Goal: Task Accomplishment & Management: Use online tool/utility

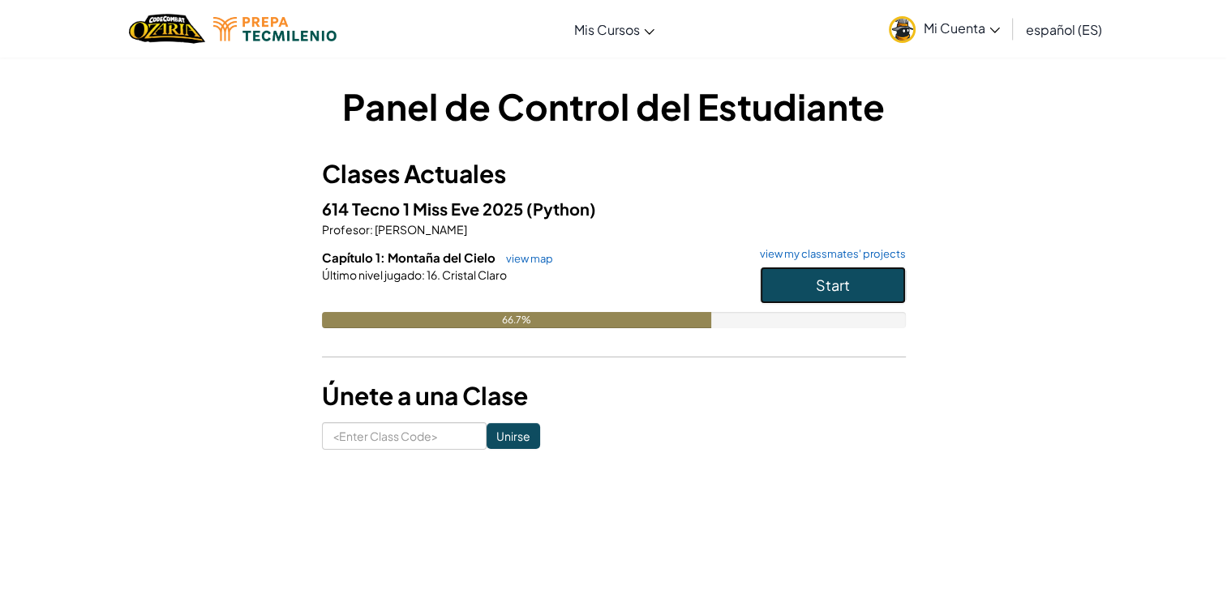
click at [869, 282] on button "Start" at bounding box center [833, 285] width 146 height 37
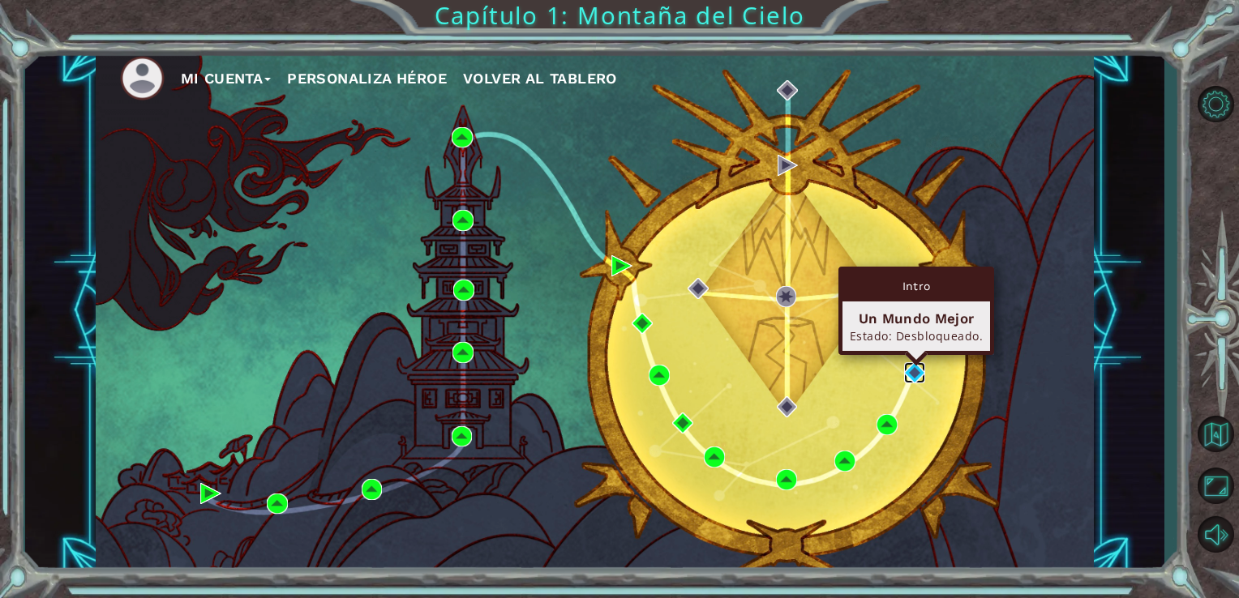
click at [911, 371] on img at bounding box center [914, 372] width 21 height 21
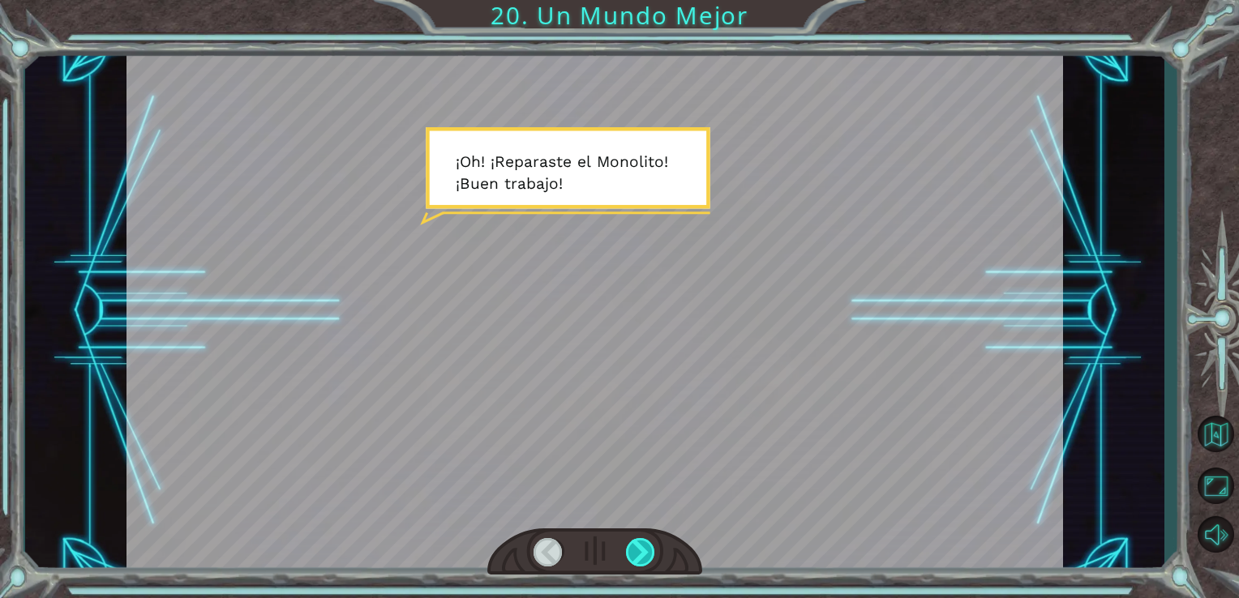
click at [651, 549] on div at bounding box center [641, 552] width 30 height 28
click at [648, 543] on div at bounding box center [641, 552] width 30 height 28
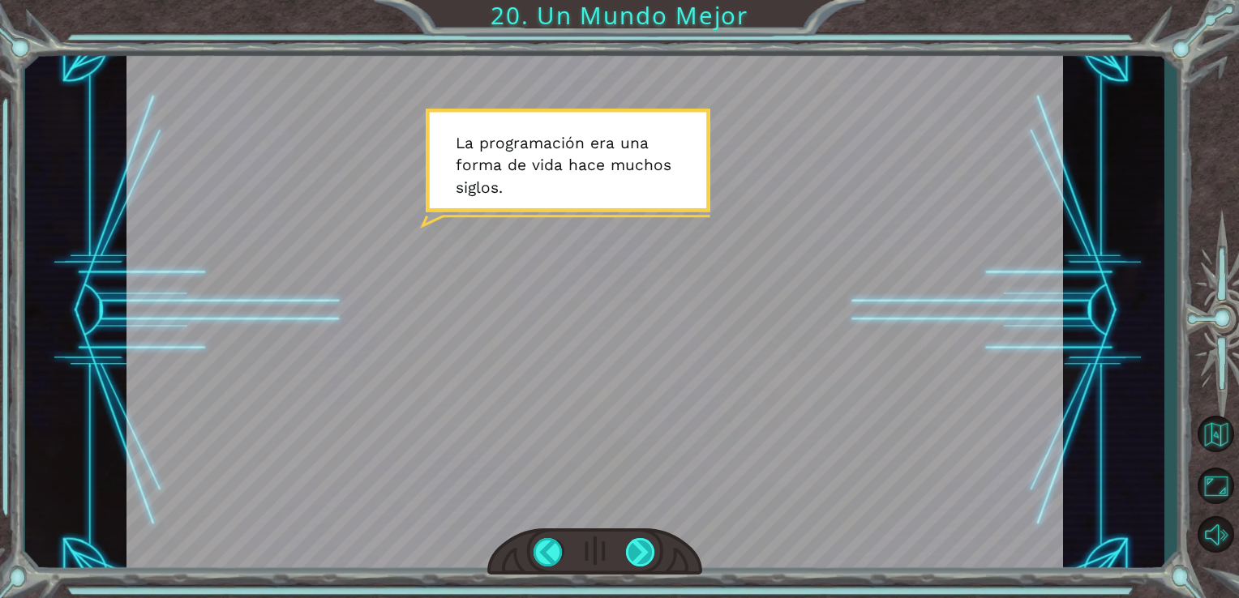
drag, startPoint x: 649, startPoint y: 550, endPoint x: 632, endPoint y: 554, distance: 16.7
click at [632, 554] on div at bounding box center [641, 552] width 30 height 28
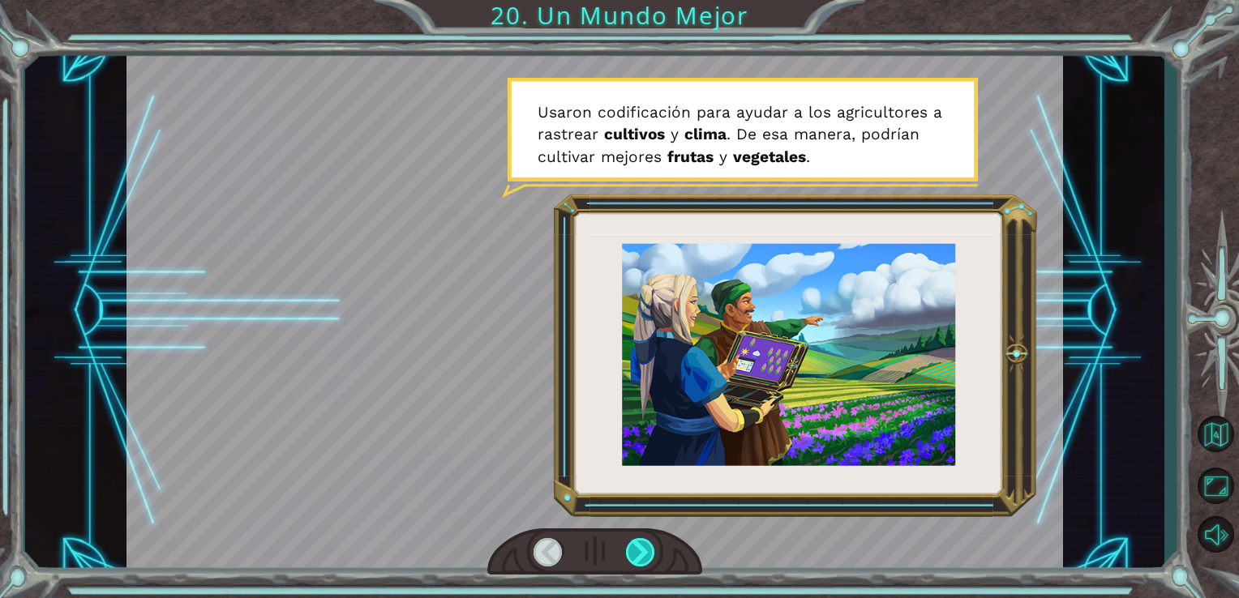
click at [645, 553] on div at bounding box center [641, 552] width 30 height 28
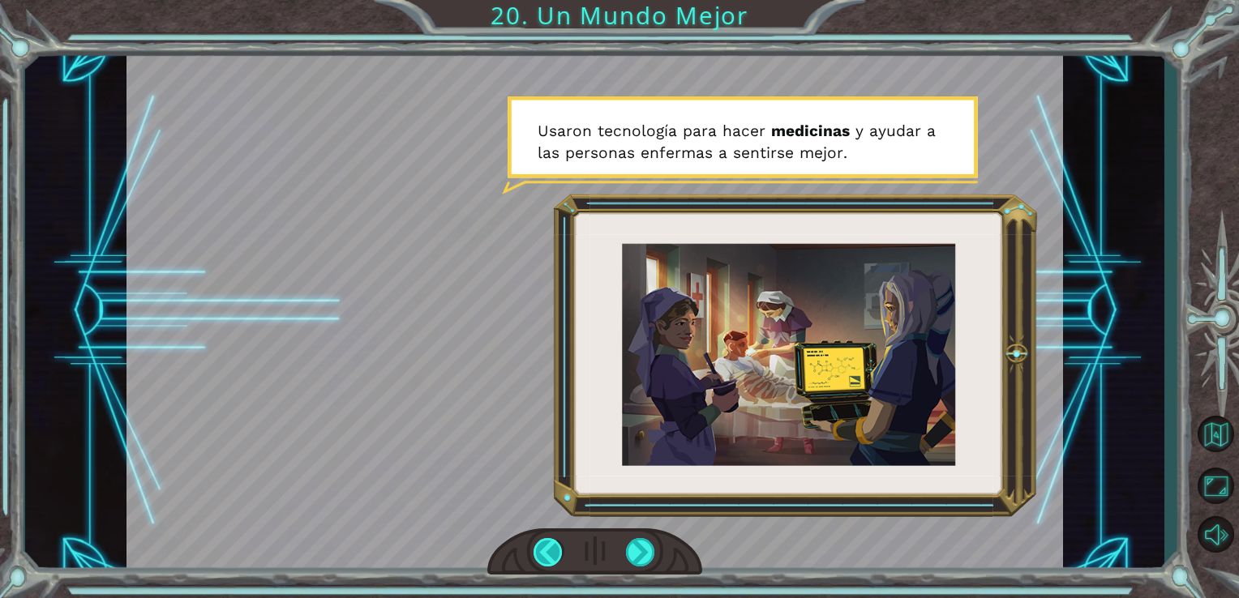
click at [539, 553] on div at bounding box center [549, 552] width 30 height 28
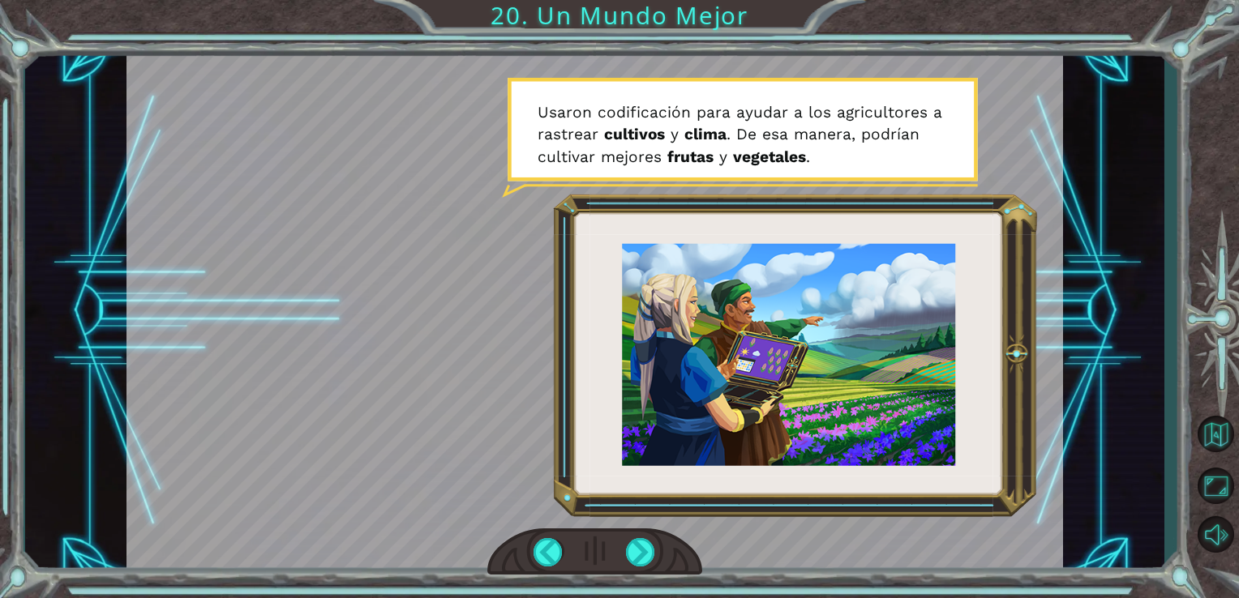
drag, startPoint x: 639, startPoint y: 550, endPoint x: 607, endPoint y: 519, distance: 44.2
click at [607, 519] on div at bounding box center [594, 311] width 937 height 527
click at [637, 556] on div at bounding box center [641, 552] width 30 height 28
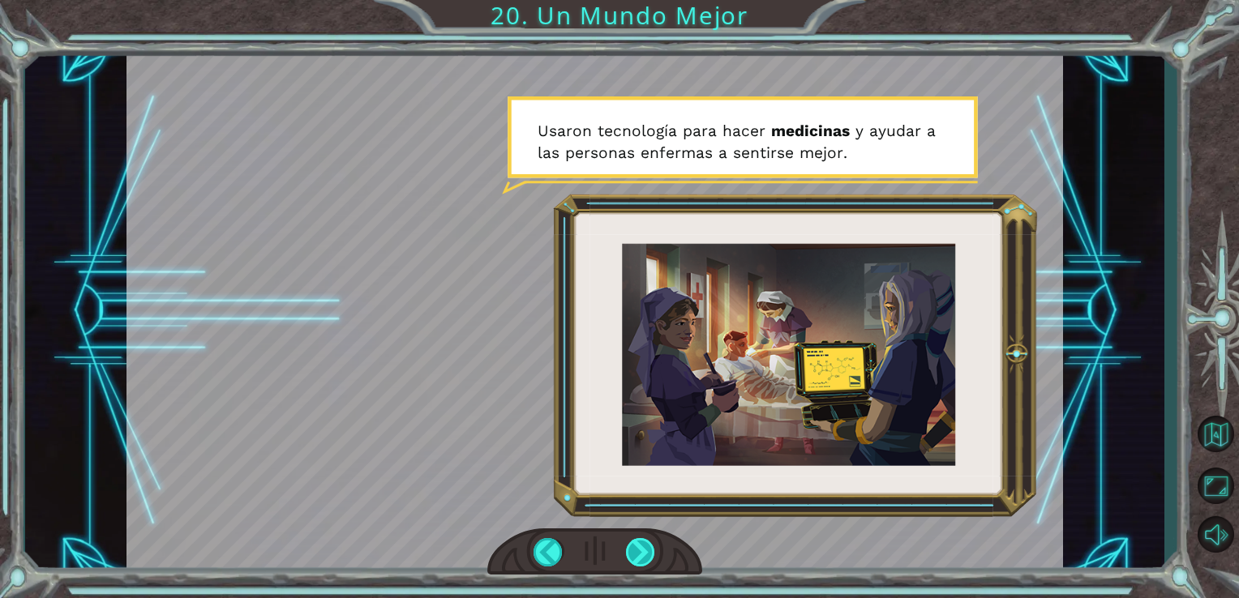
click at [637, 556] on div at bounding box center [641, 552] width 30 height 28
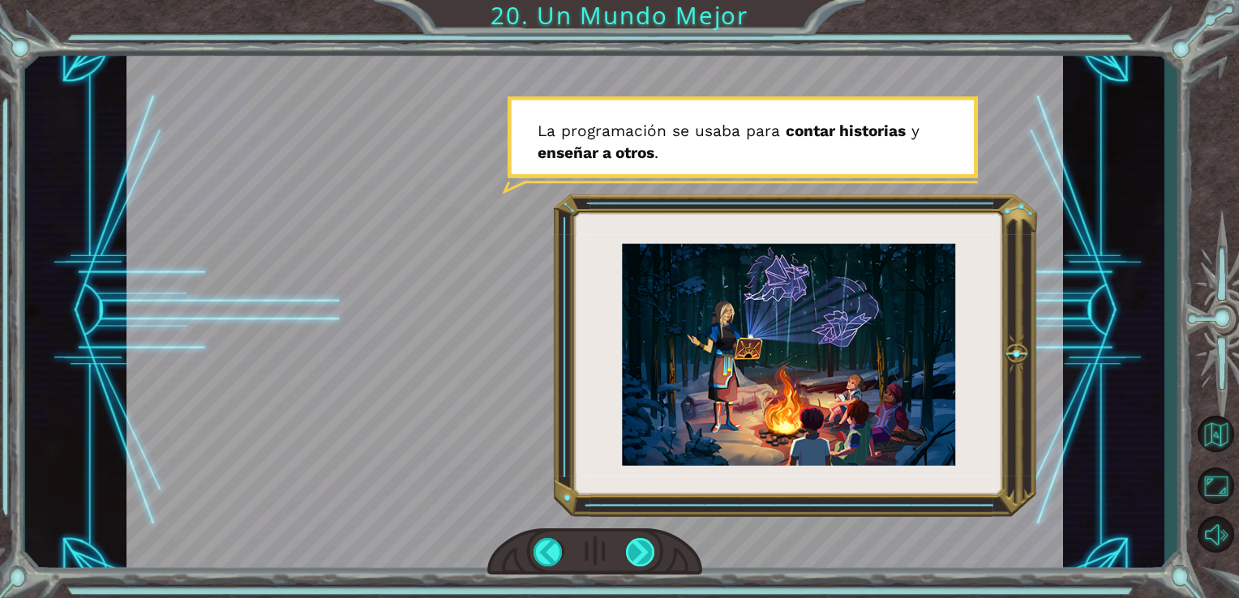
click at [637, 556] on div at bounding box center [641, 552] width 30 height 28
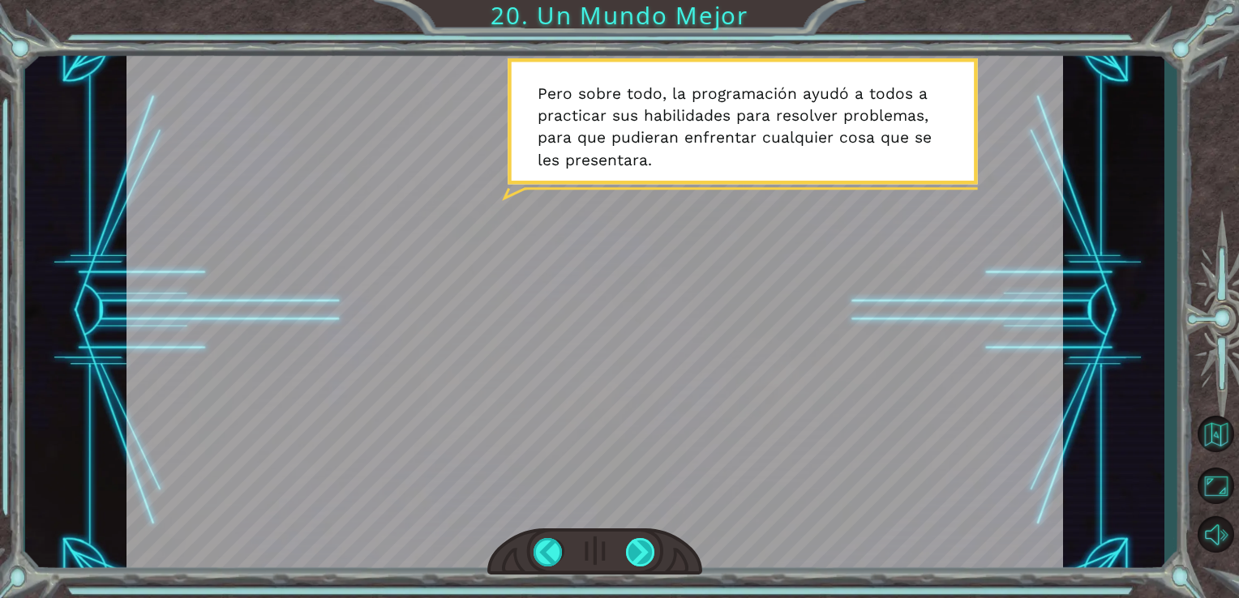
click at [638, 551] on div at bounding box center [641, 552] width 30 height 28
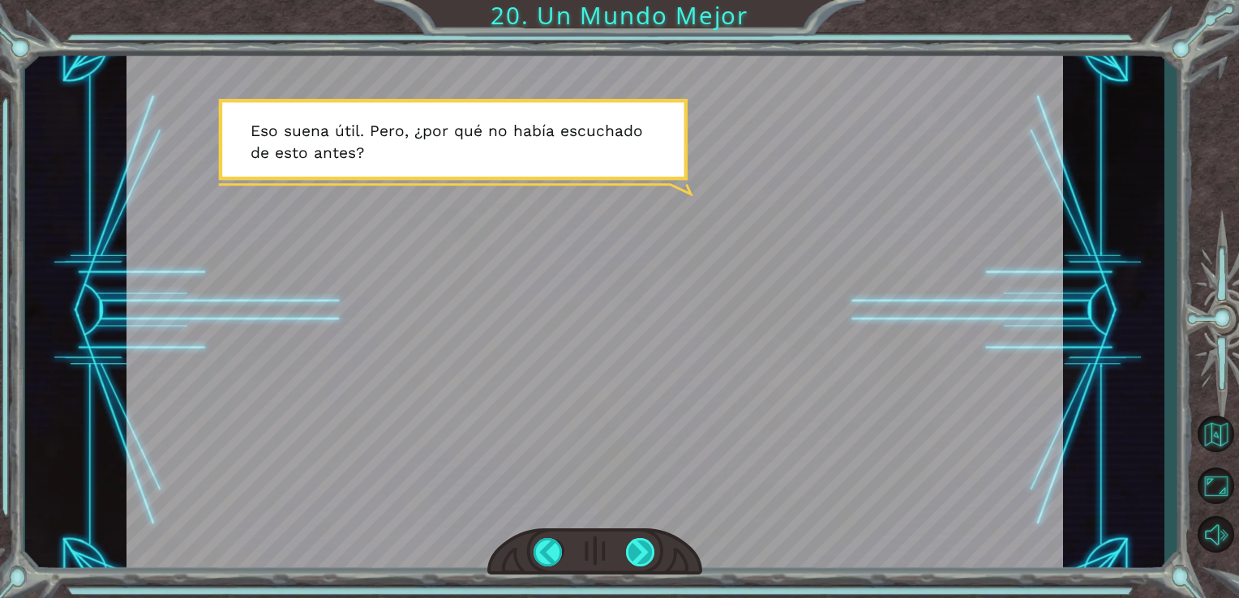
click at [638, 551] on div at bounding box center [641, 552] width 30 height 28
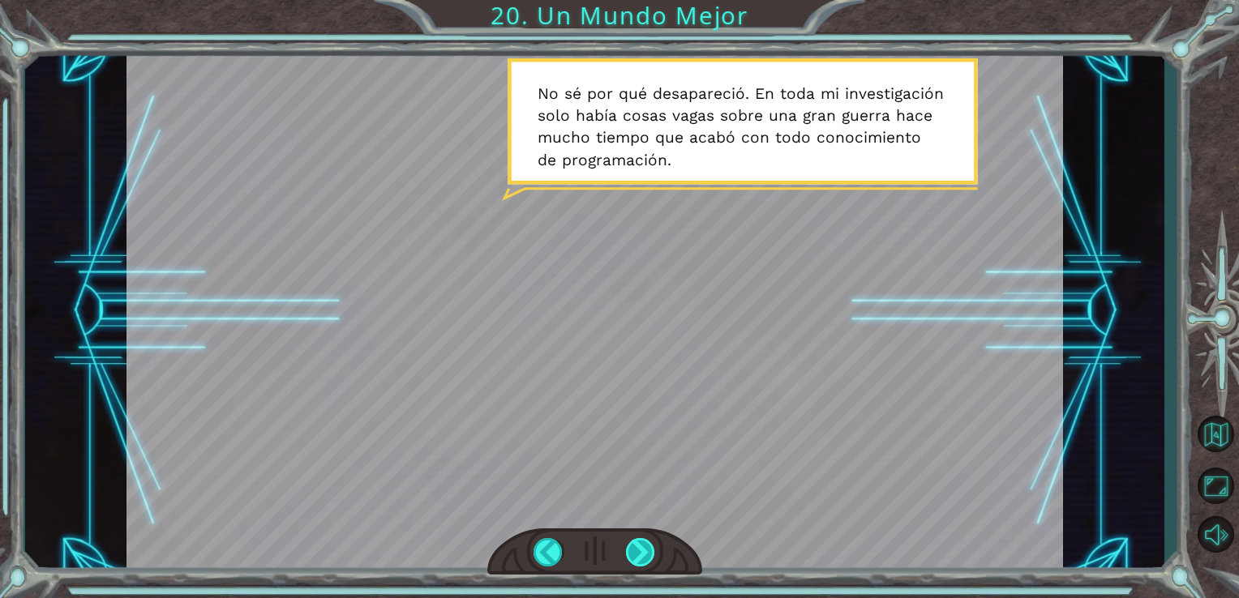
click at [638, 551] on div at bounding box center [641, 552] width 30 height 28
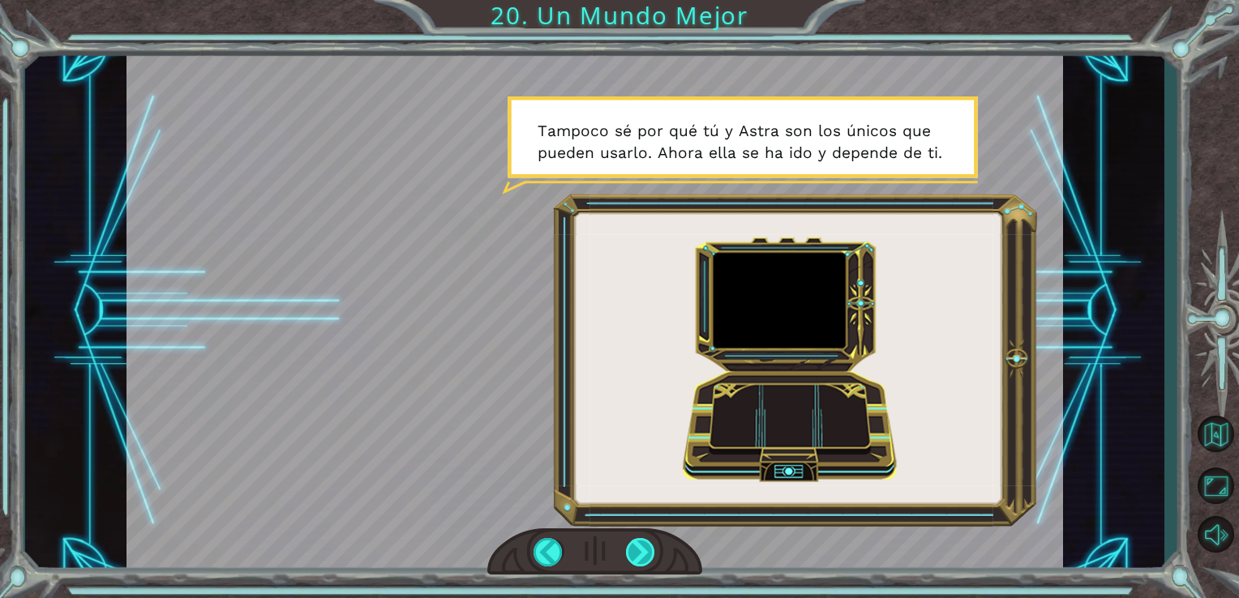
click at [638, 551] on div at bounding box center [641, 552] width 30 height 28
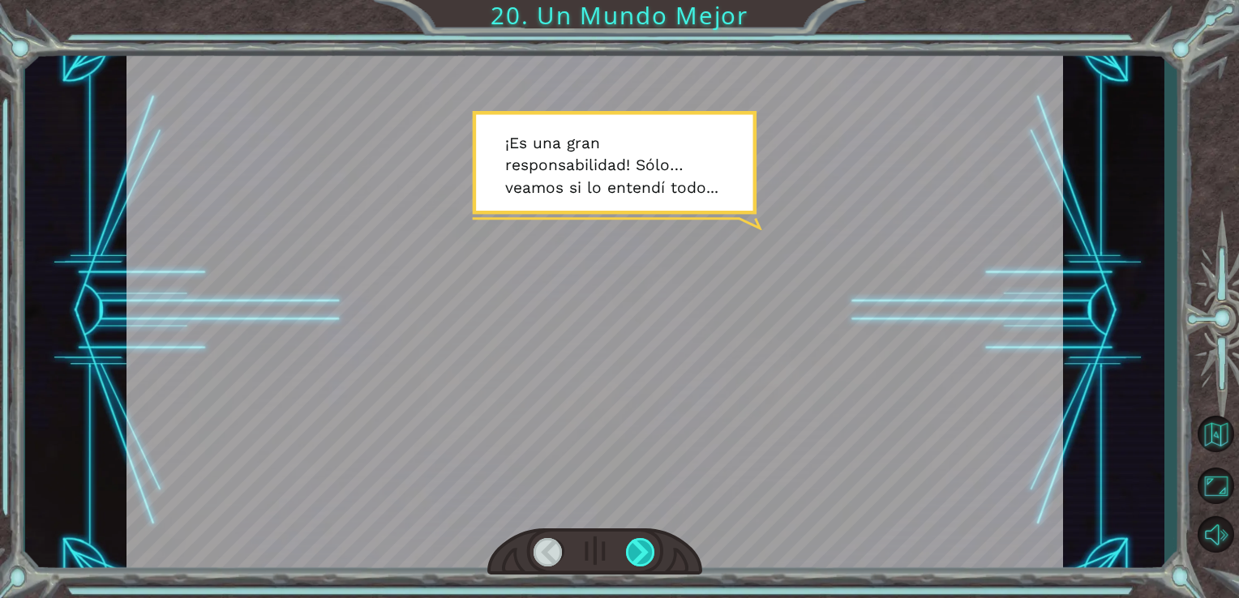
click at [638, 551] on div at bounding box center [641, 552] width 30 height 28
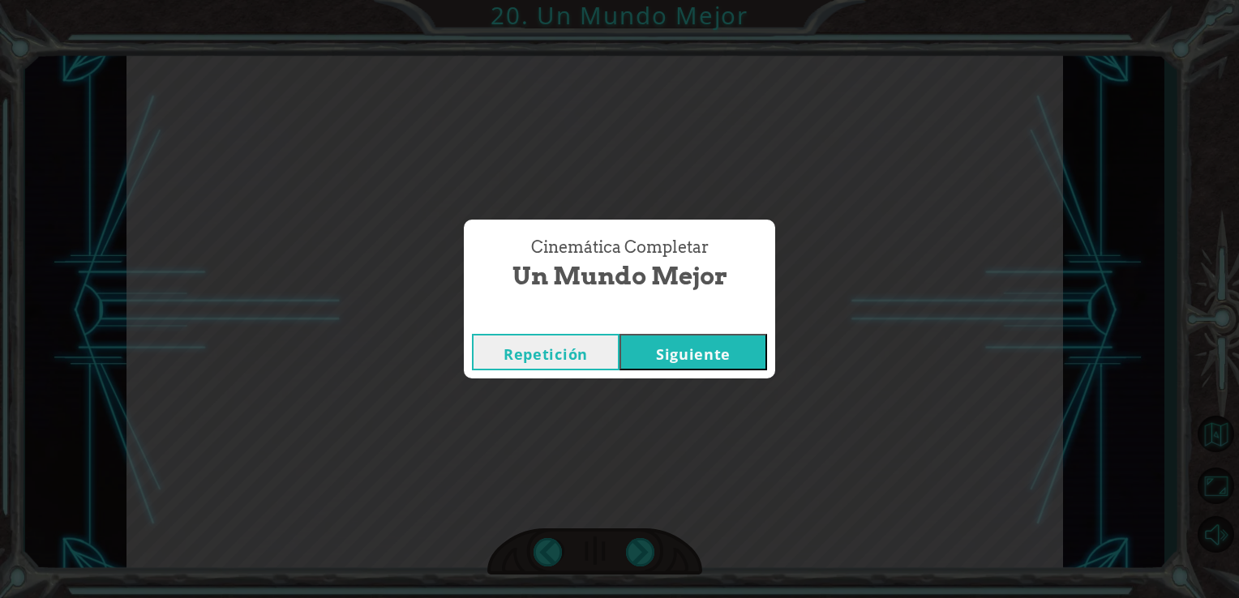
click at [712, 358] on button "Siguiente" at bounding box center [693, 352] width 148 height 36
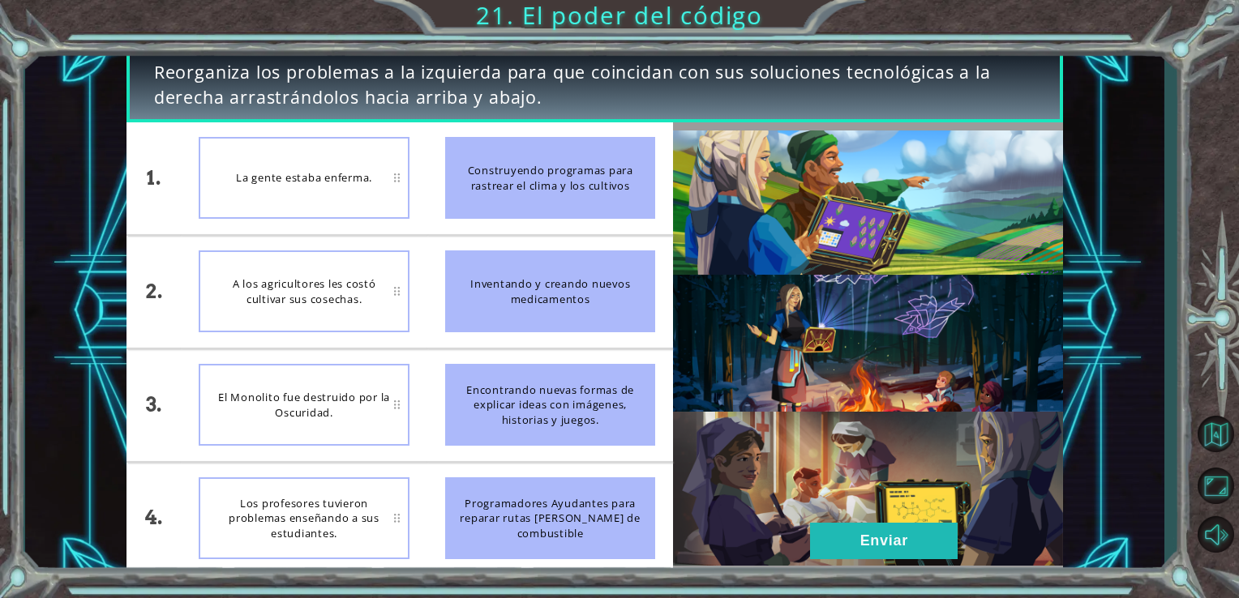
click at [617, 303] on div "Inventando y creando nuevos medicamentos" at bounding box center [550, 292] width 211 height 82
drag, startPoint x: 548, startPoint y: 421, endPoint x: 587, endPoint y: 576, distance: 159.7
click at [587, 576] on div "Reorganiza los problemas a la izquierda para que coincidan con sus soluciones t…" at bounding box center [619, 299] width 1239 height 598
drag, startPoint x: 578, startPoint y: 551, endPoint x: 590, endPoint y: 396, distance: 155.3
click at [590, 396] on ul "Construyendo programas para rastrear el clima y los cultivos Inventando y crean…" at bounding box center [550, 348] width 246 height 452
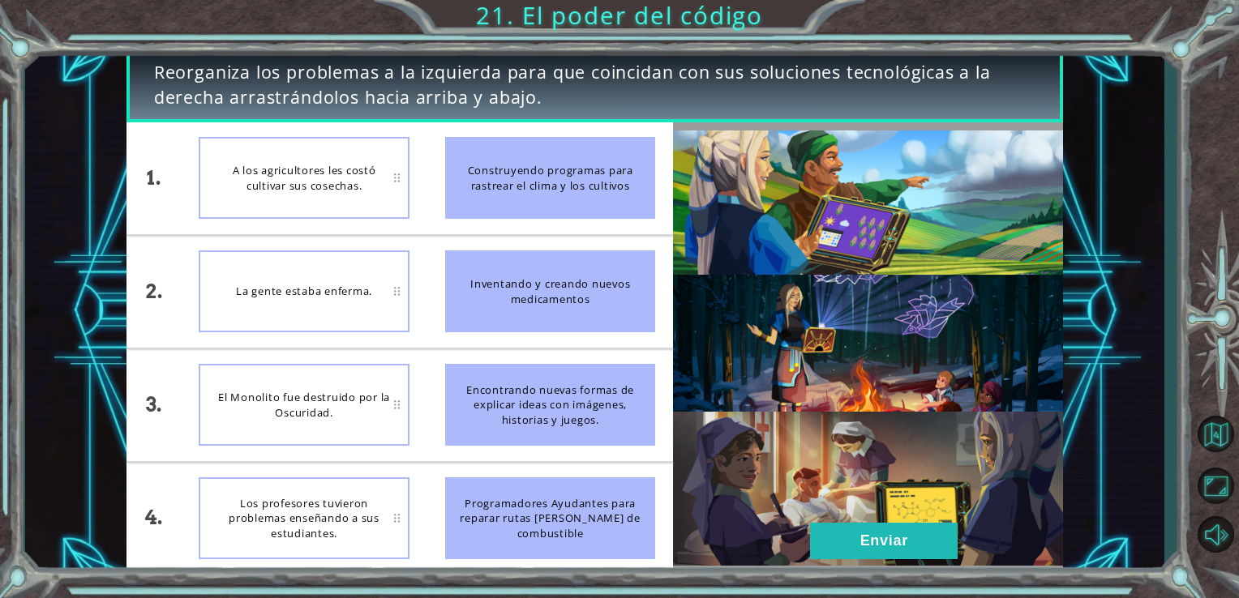
drag, startPoint x: 590, startPoint y: 396, endPoint x: 614, endPoint y: 491, distance: 97.7
click at [614, 491] on ul "Construyendo programas para rastrear el clima y los cultivos Inventando y crean…" at bounding box center [550, 348] width 246 height 452
drag, startPoint x: 649, startPoint y: 404, endPoint x: 558, endPoint y: 518, distance: 146.0
click at [558, 518] on ul "Construyendo programas para rastrear el clima y los cultivos Inventando y crean…" at bounding box center [550, 348] width 246 height 452
drag, startPoint x: 580, startPoint y: 313, endPoint x: 600, endPoint y: 446, distance: 134.5
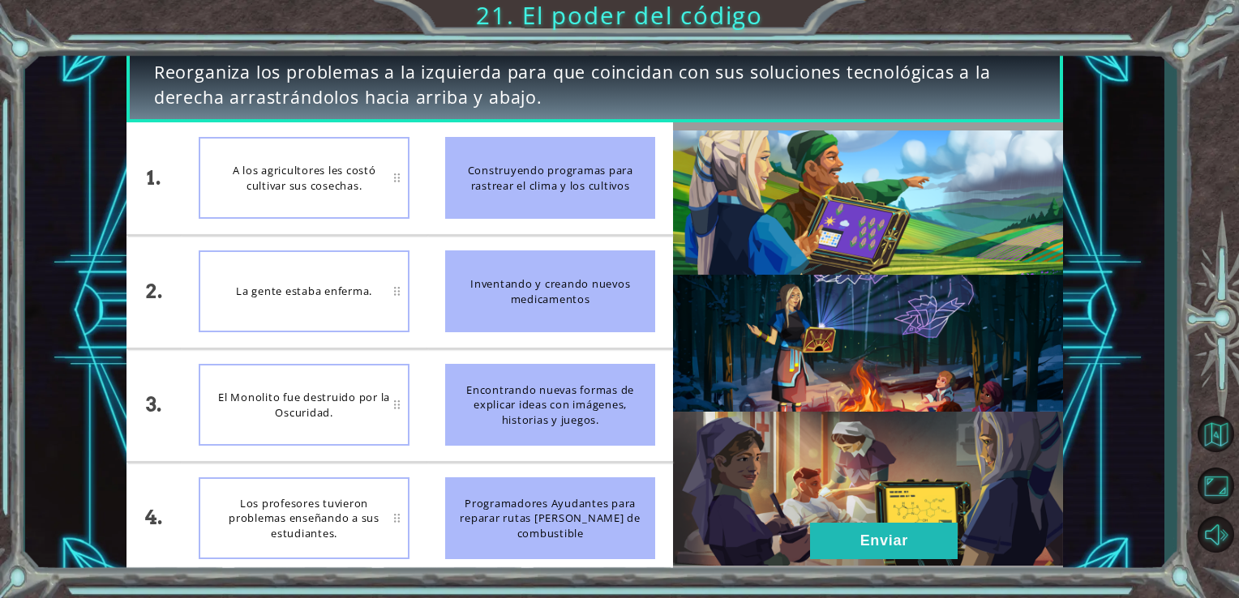
click at [600, 446] on ul "Construyendo programas para rastrear el clima y los cultivos Inventando y crean…" at bounding box center [550, 348] width 246 height 452
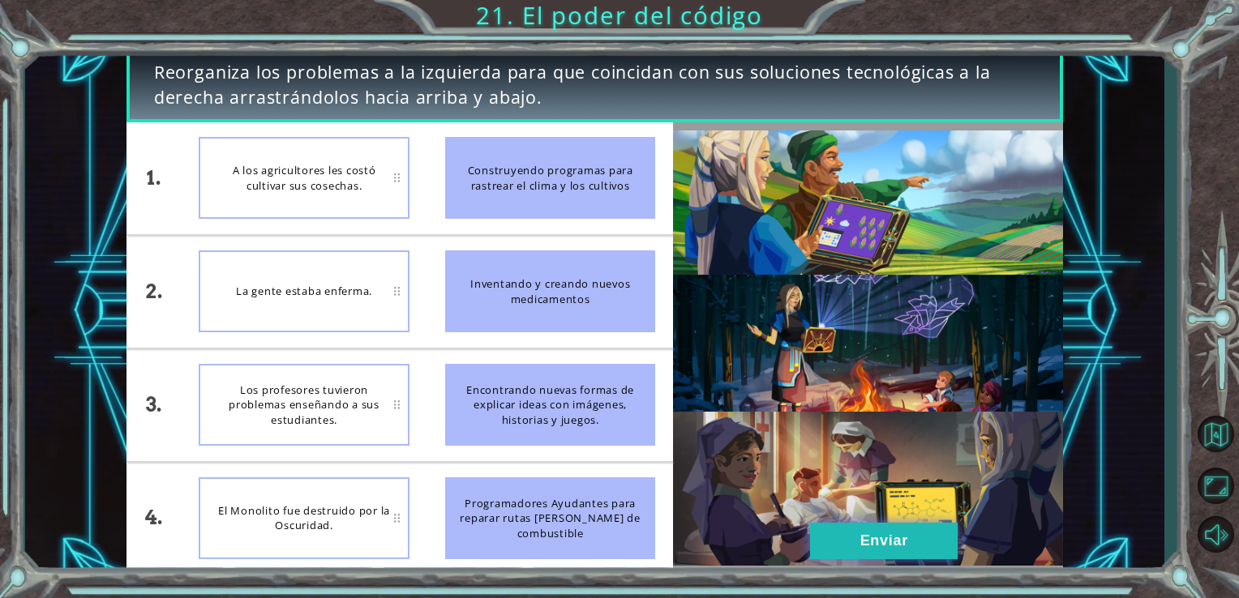
click at [898, 541] on button "Enviar" at bounding box center [884, 541] width 148 height 36
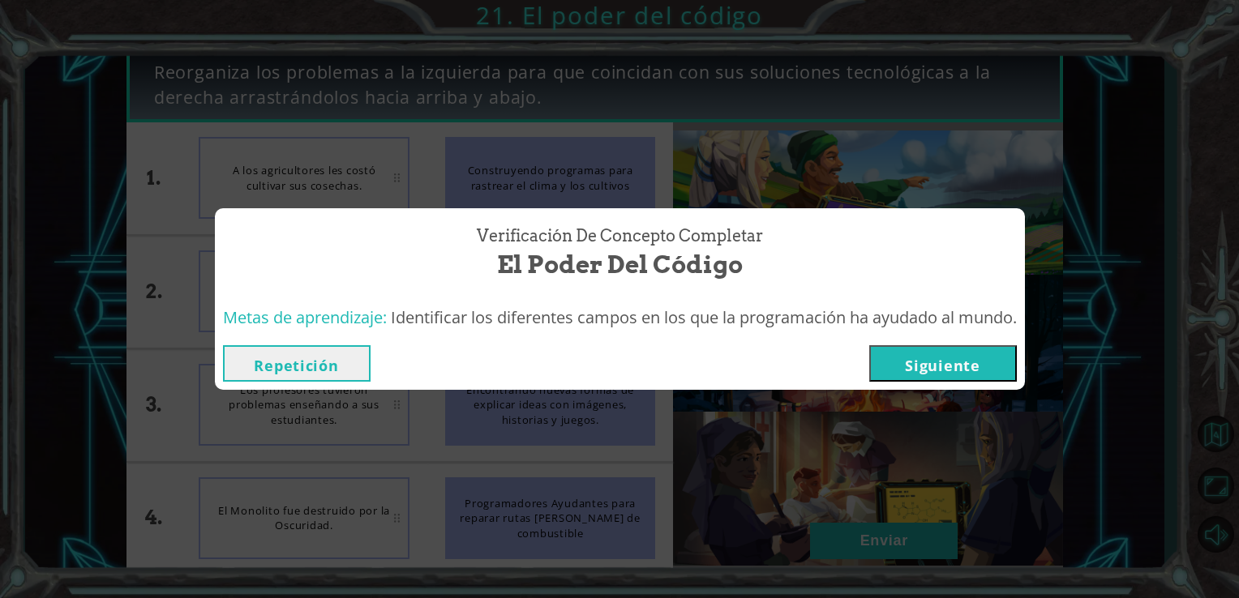
click at [954, 358] on button "Siguiente" at bounding box center [943, 363] width 148 height 36
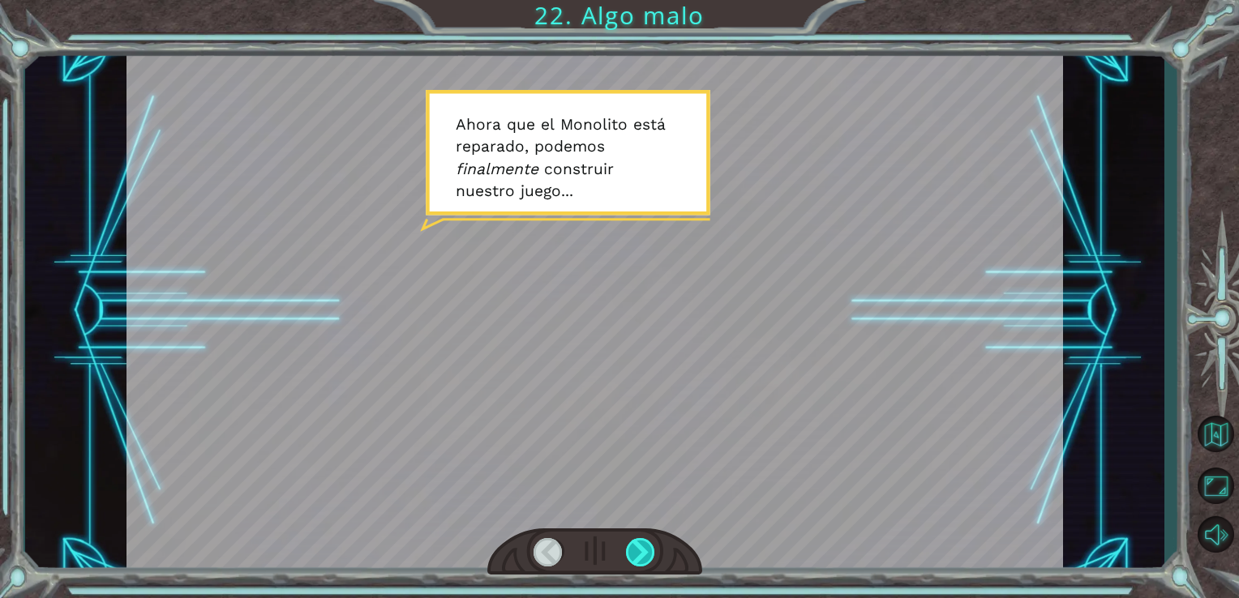
click at [644, 562] on div at bounding box center [641, 552] width 30 height 28
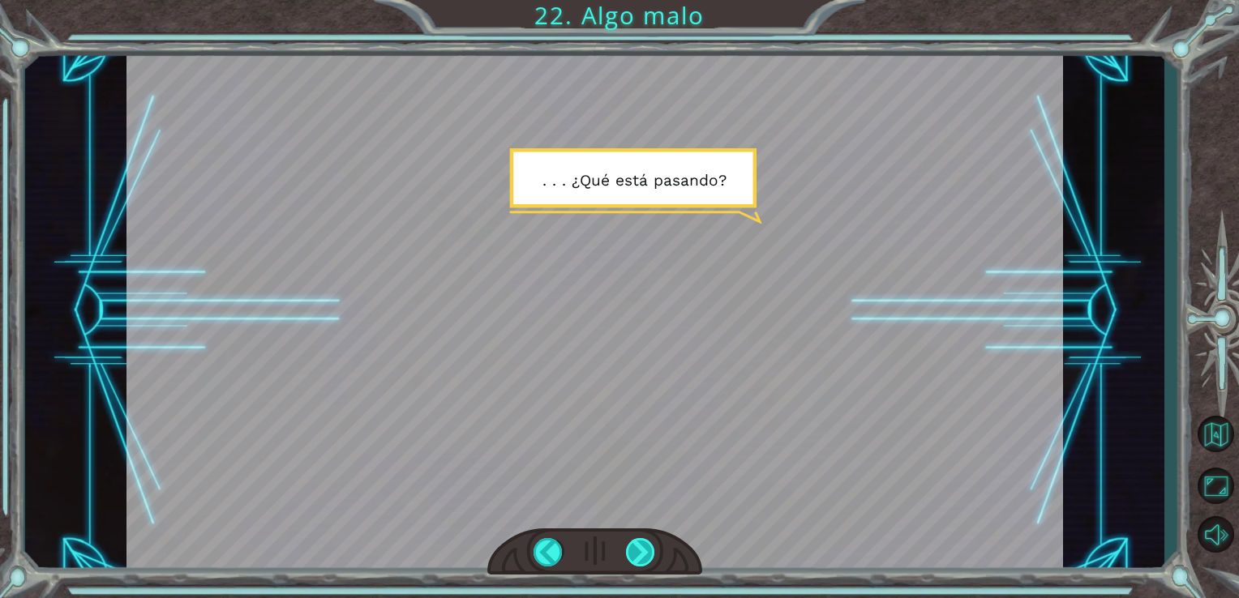
click at [636, 554] on div at bounding box center [641, 552] width 30 height 28
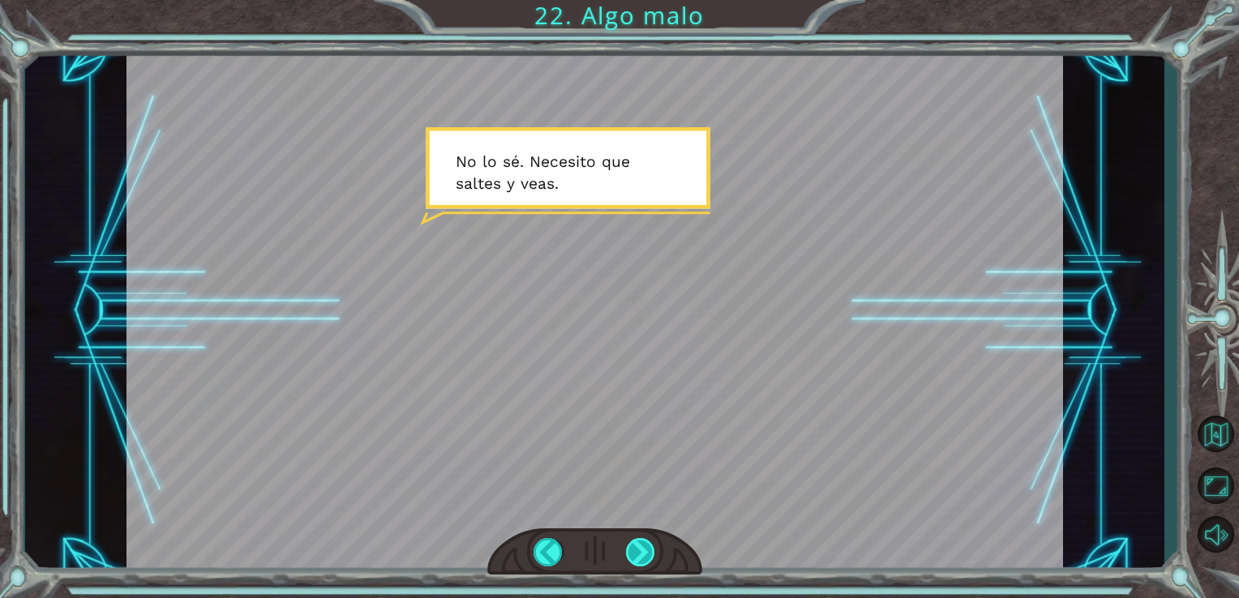
click at [636, 554] on div at bounding box center [641, 552] width 30 height 28
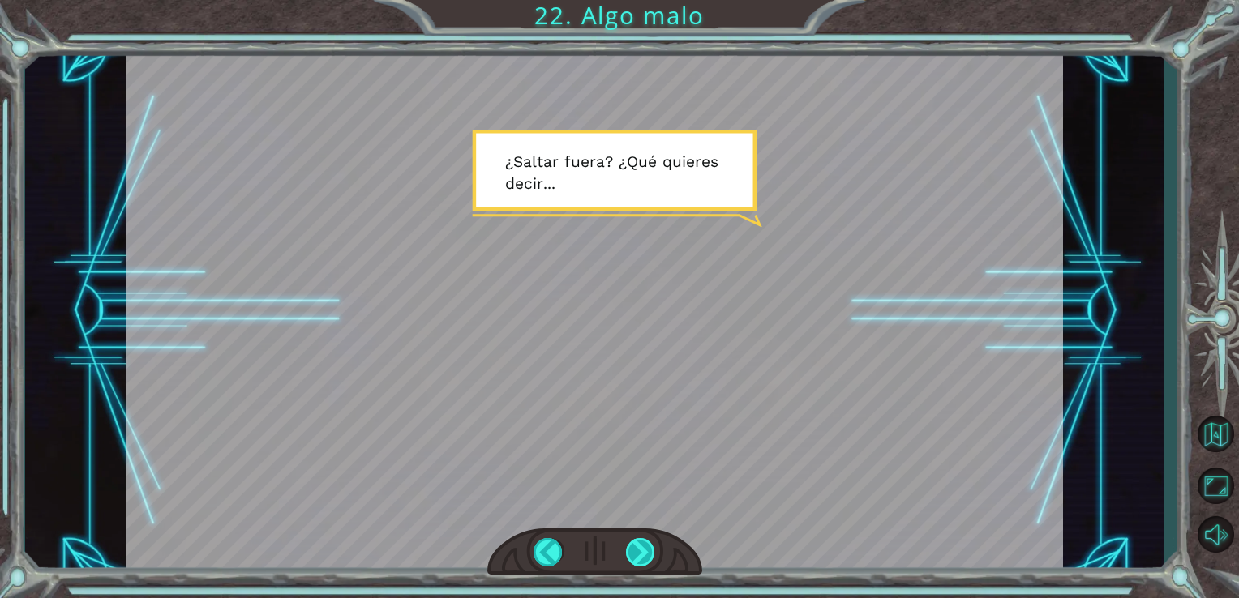
click at [636, 554] on div at bounding box center [641, 552] width 30 height 28
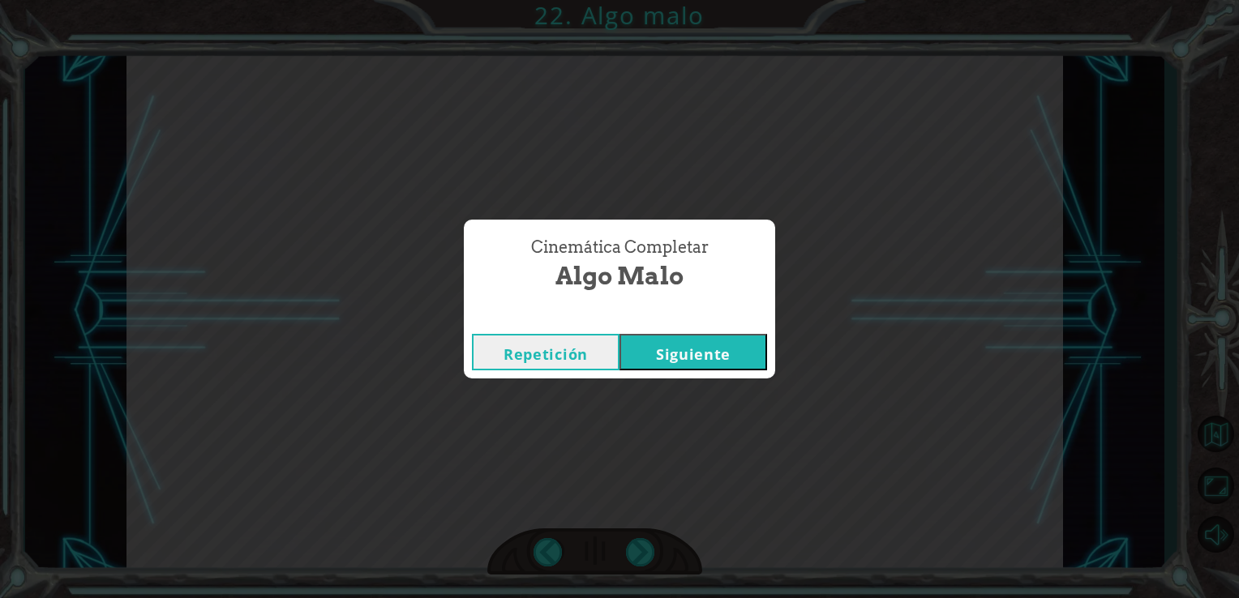
click at [675, 354] on button "Siguiente" at bounding box center [693, 352] width 148 height 36
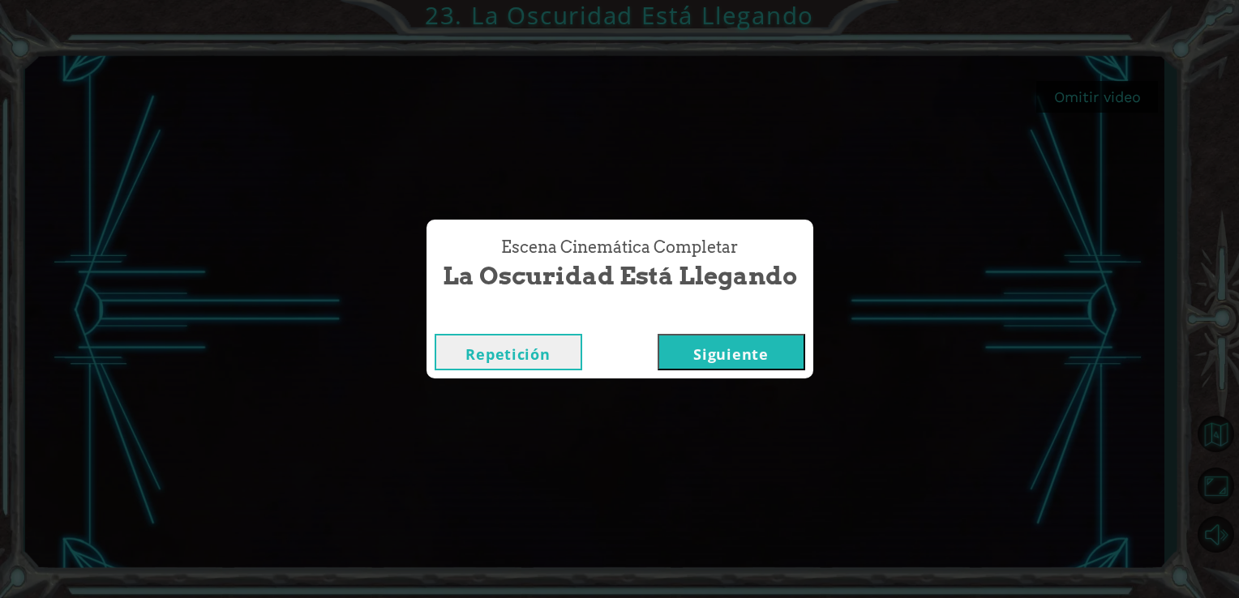
click at [696, 354] on button "Siguiente" at bounding box center [732, 352] width 148 height 36
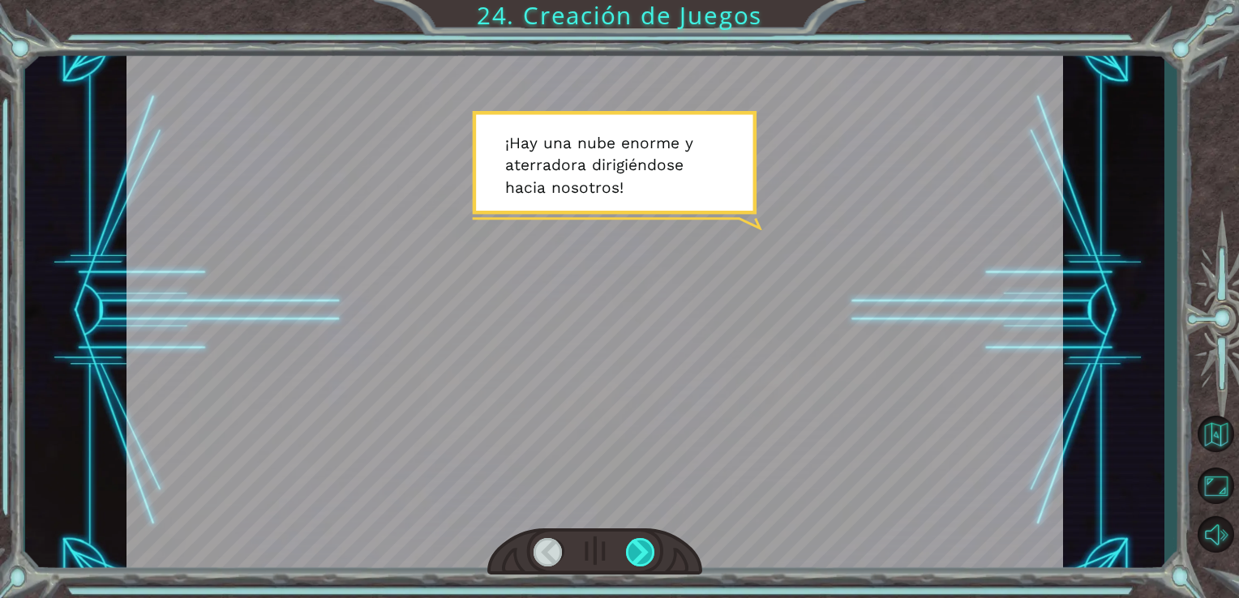
click at [627, 550] on div at bounding box center [641, 552] width 30 height 28
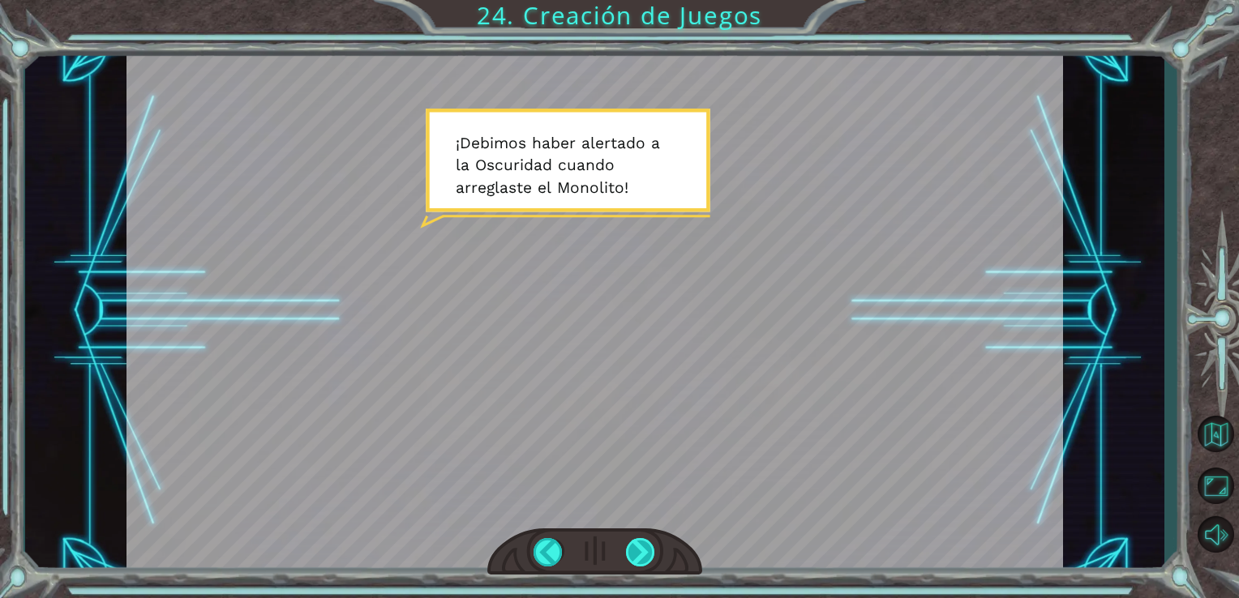
click at [628, 553] on div at bounding box center [641, 552] width 30 height 28
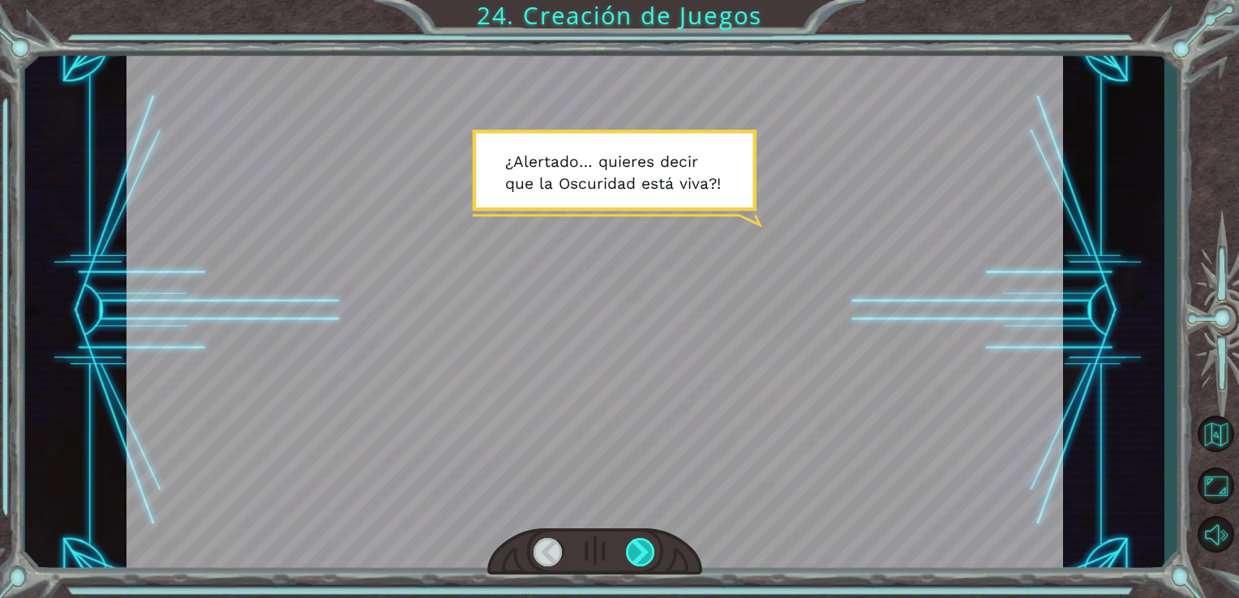
click at [637, 547] on div at bounding box center [641, 552] width 30 height 28
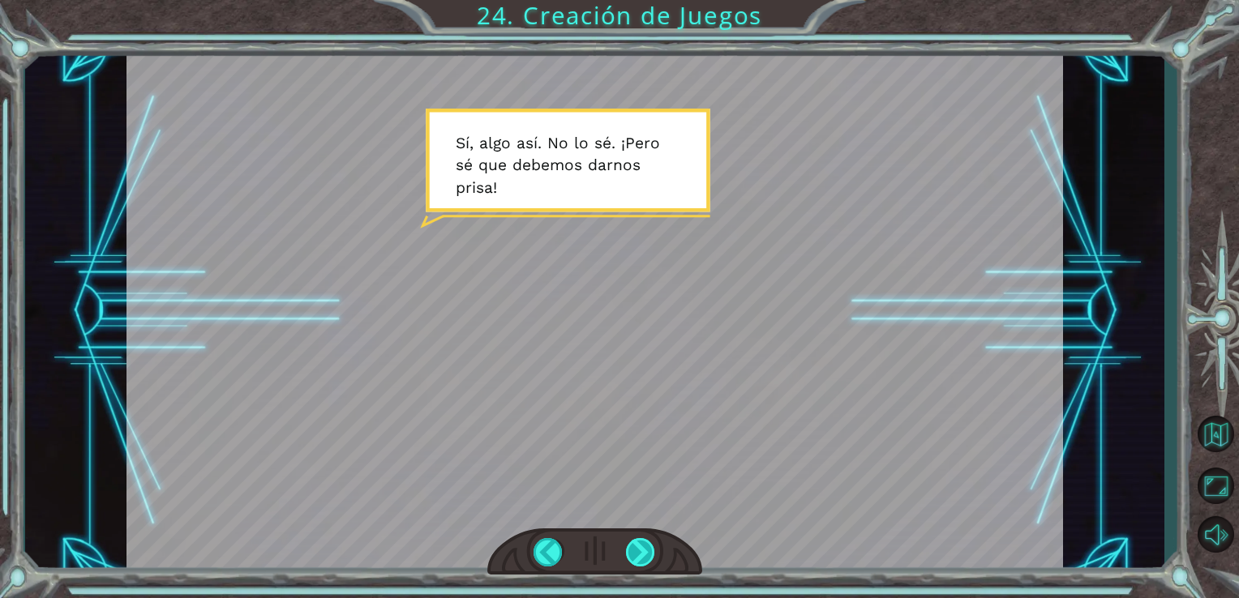
click at [646, 551] on div at bounding box center [641, 552] width 30 height 28
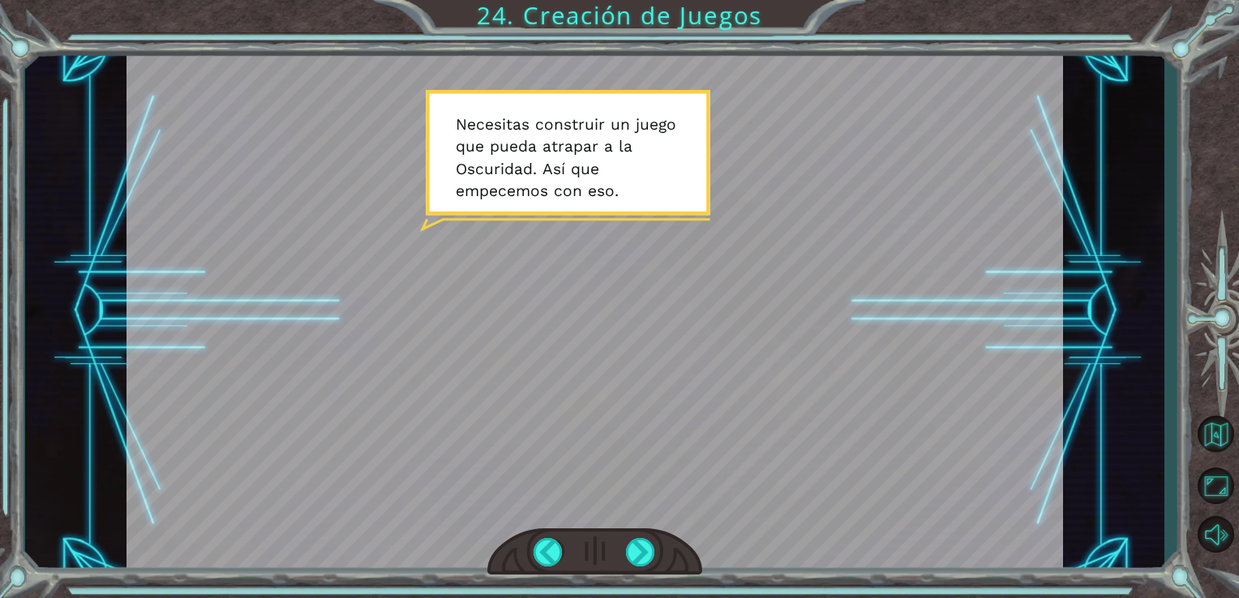
drag, startPoint x: 642, startPoint y: 547, endPoint x: 607, endPoint y: 466, distance: 88.6
click at [607, 466] on div at bounding box center [594, 311] width 937 height 527
click at [643, 546] on div at bounding box center [641, 552] width 30 height 28
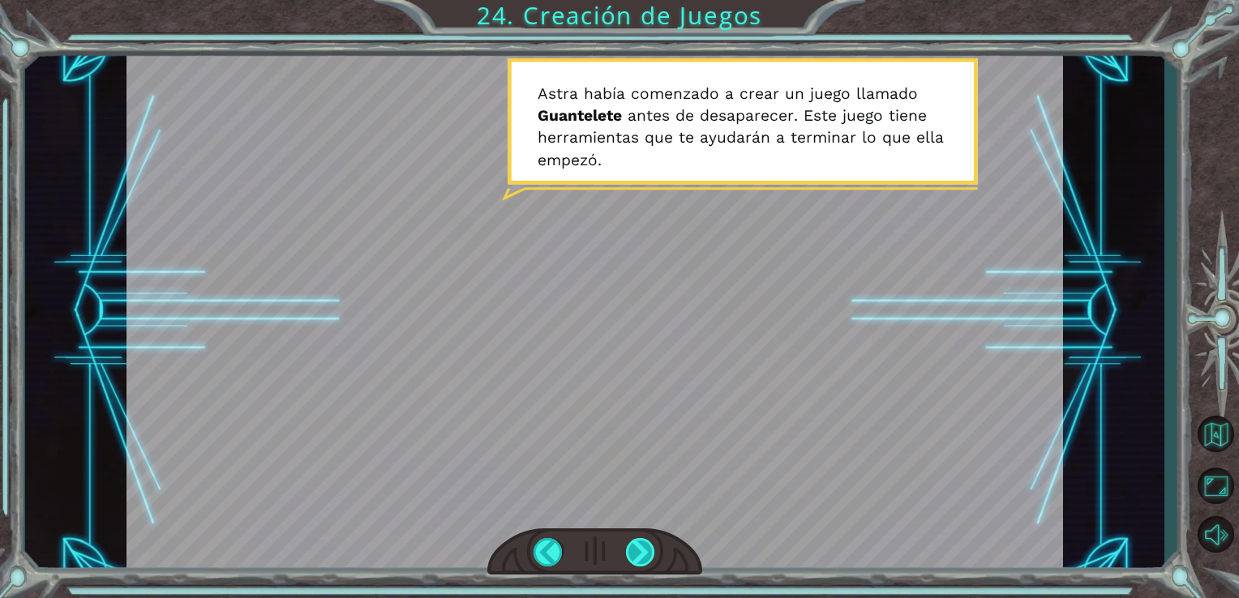
drag, startPoint x: 643, startPoint y: 546, endPoint x: 635, endPoint y: 554, distance: 11.5
click at [635, 554] on div at bounding box center [641, 552] width 30 height 28
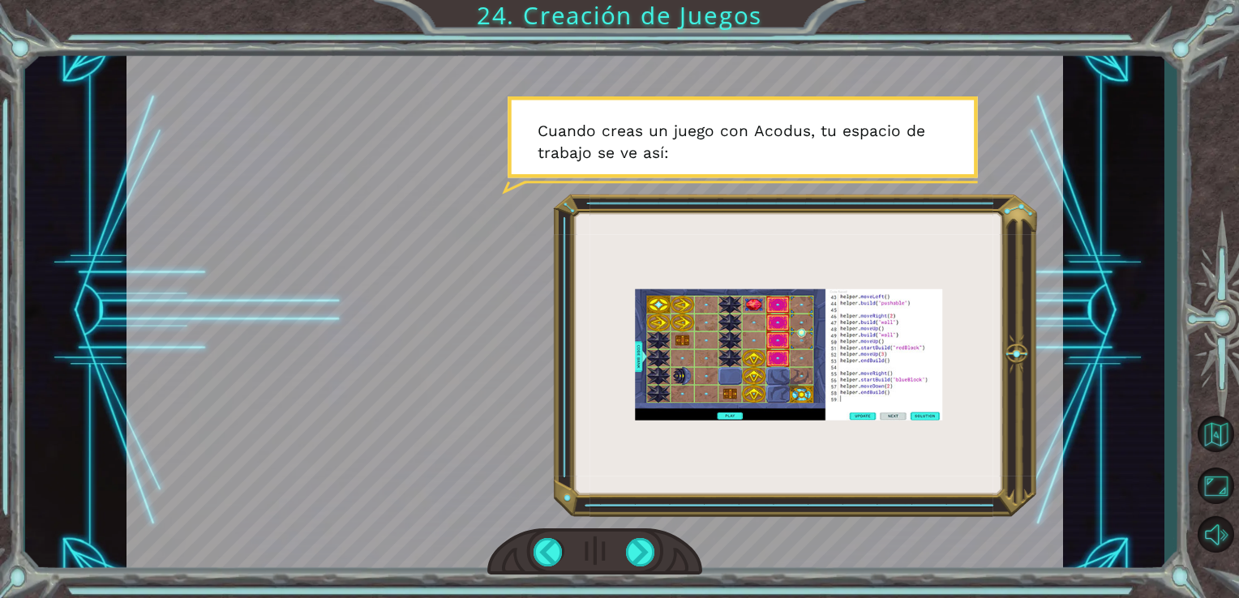
drag, startPoint x: 635, startPoint y: 554, endPoint x: 624, endPoint y: 555, distance: 11.4
click at [624, 555] on div at bounding box center [595, 552] width 216 height 47
click at [642, 559] on div at bounding box center [641, 552] width 30 height 28
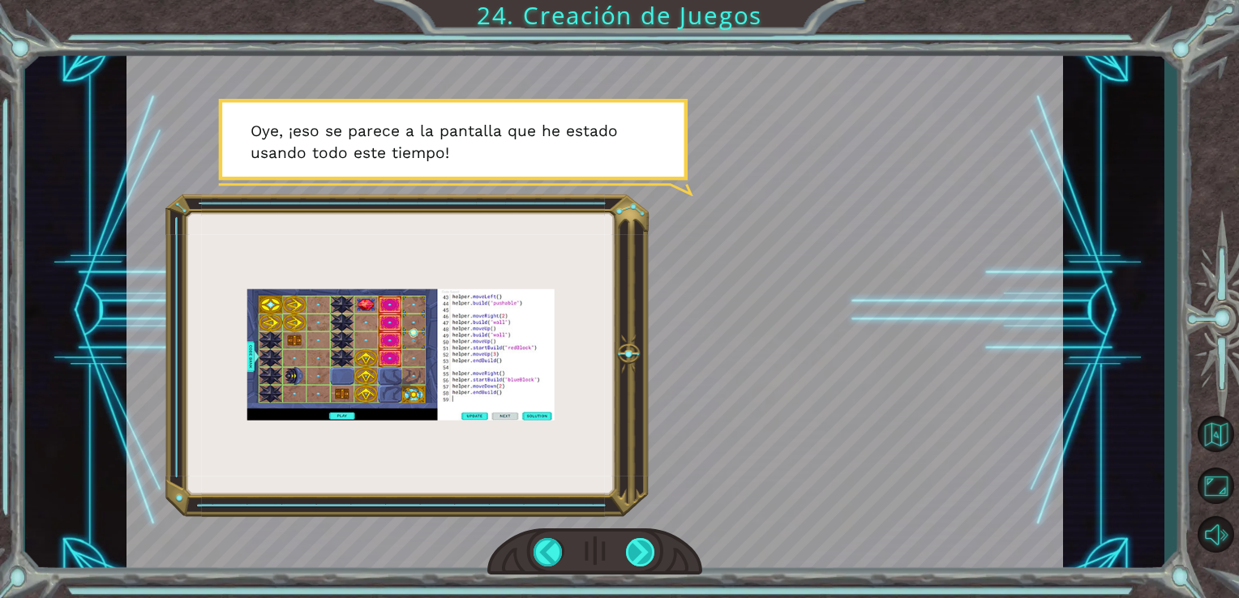
click at [633, 555] on div at bounding box center [641, 552] width 30 height 28
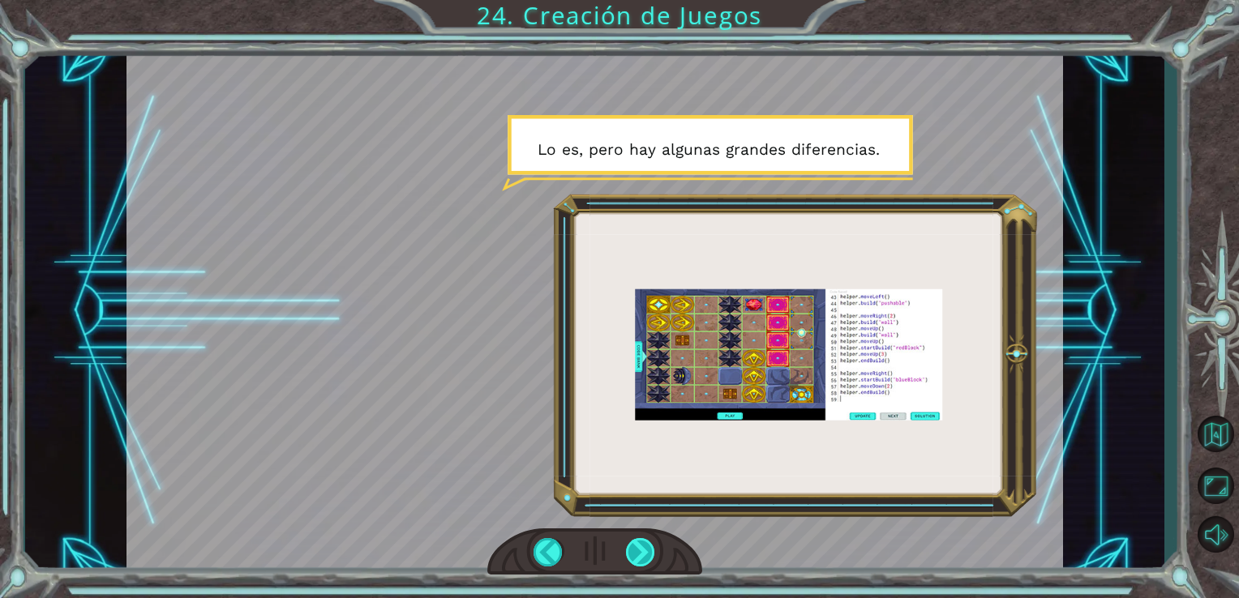
click at [633, 555] on div at bounding box center [641, 552] width 30 height 28
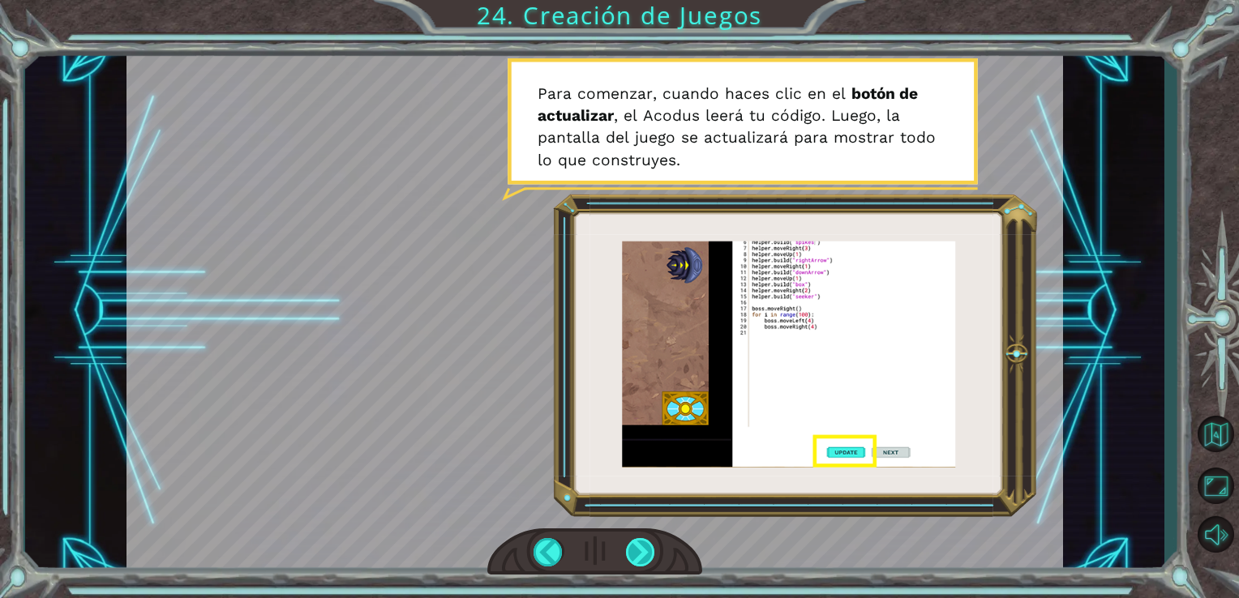
drag, startPoint x: 636, startPoint y: 556, endPoint x: 628, endPoint y: 548, distance: 11.5
click at [628, 548] on div at bounding box center [641, 552] width 30 height 28
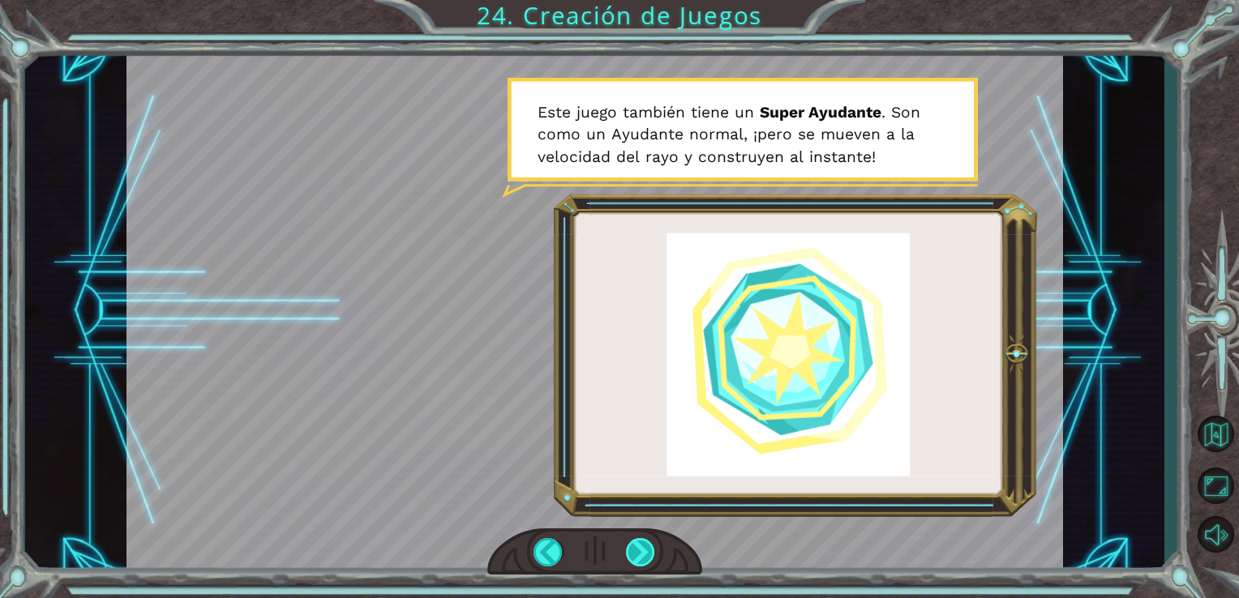
click at [641, 540] on div at bounding box center [641, 552] width 30 height 28
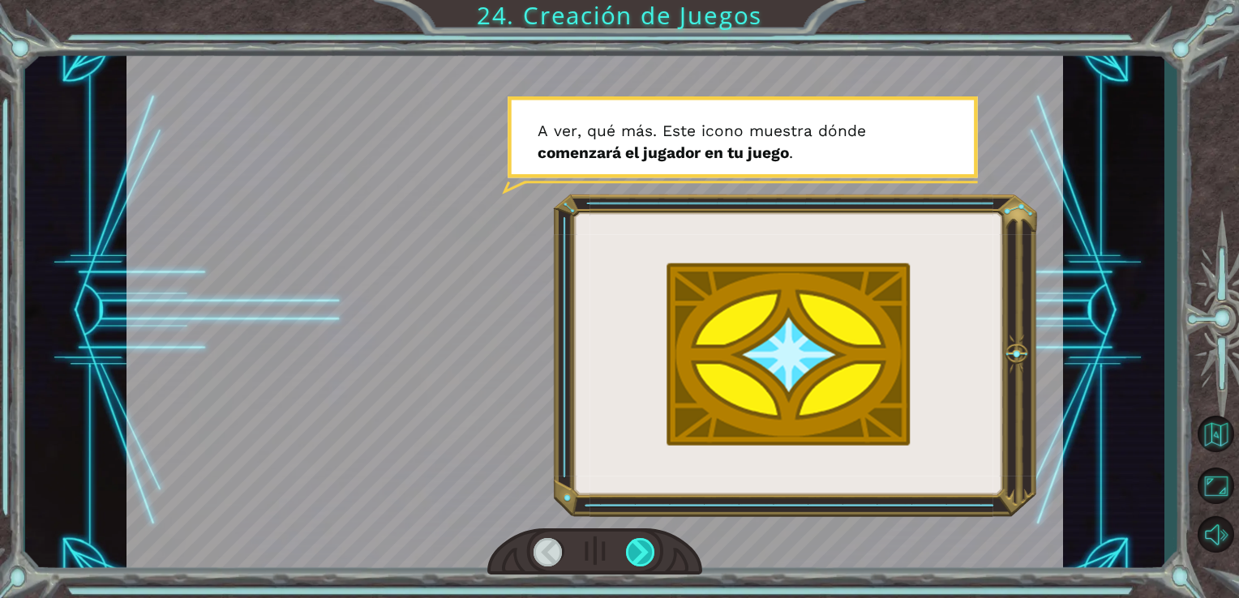
click at [639, 551] on div at bounding box center [641, 552] width 30 height 28
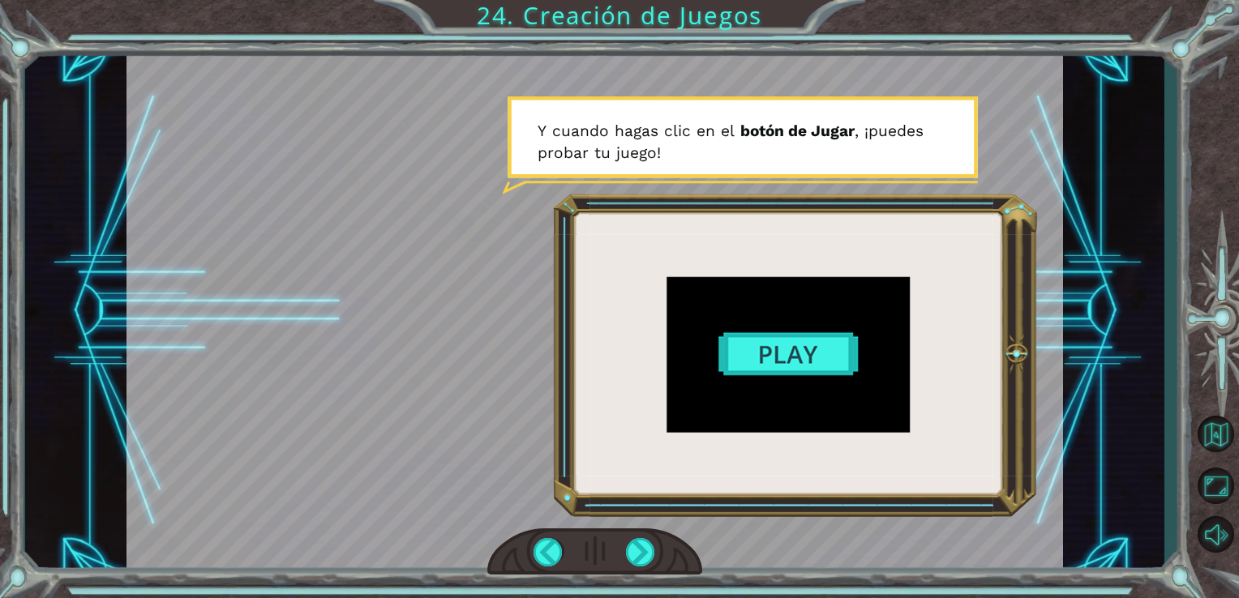
click at [642, 572] on div at bounding box center [595, 552] width 216 height 47
click at [637, 560] on div at bounding box center [641, 552] width 30 height 28
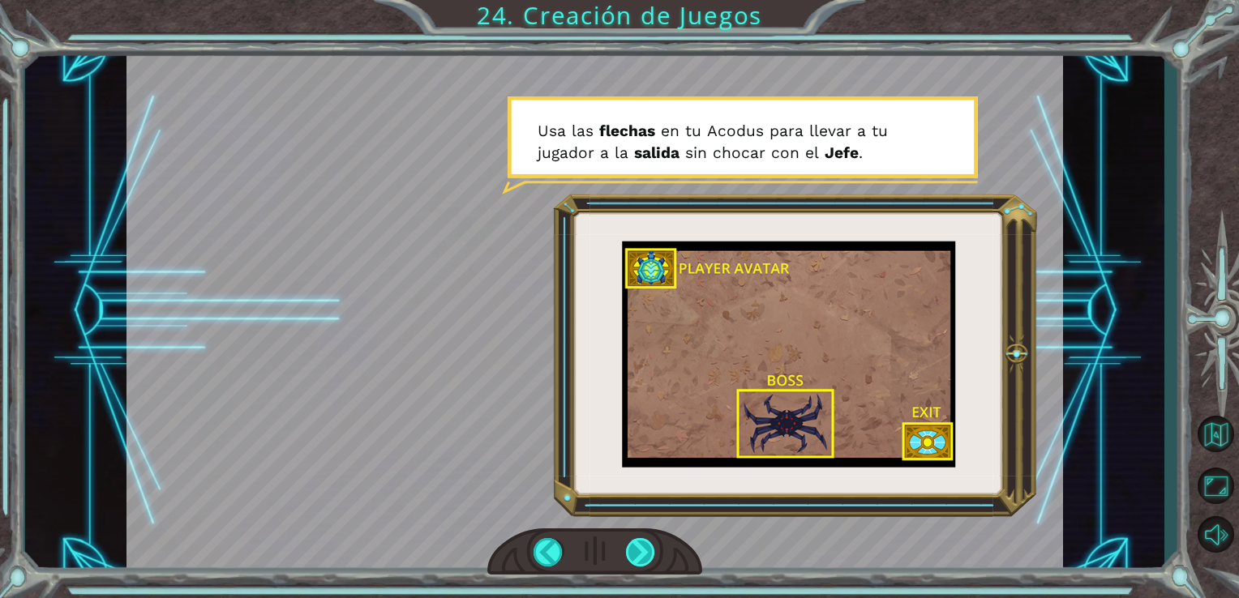
drag, startPoint x: 637, startPoint y: 560, endPoint x: 629, endPoint y: 562, distance: 8.3
click at [629, 562] on div at bounding box center [641, 552] width 30 height 28
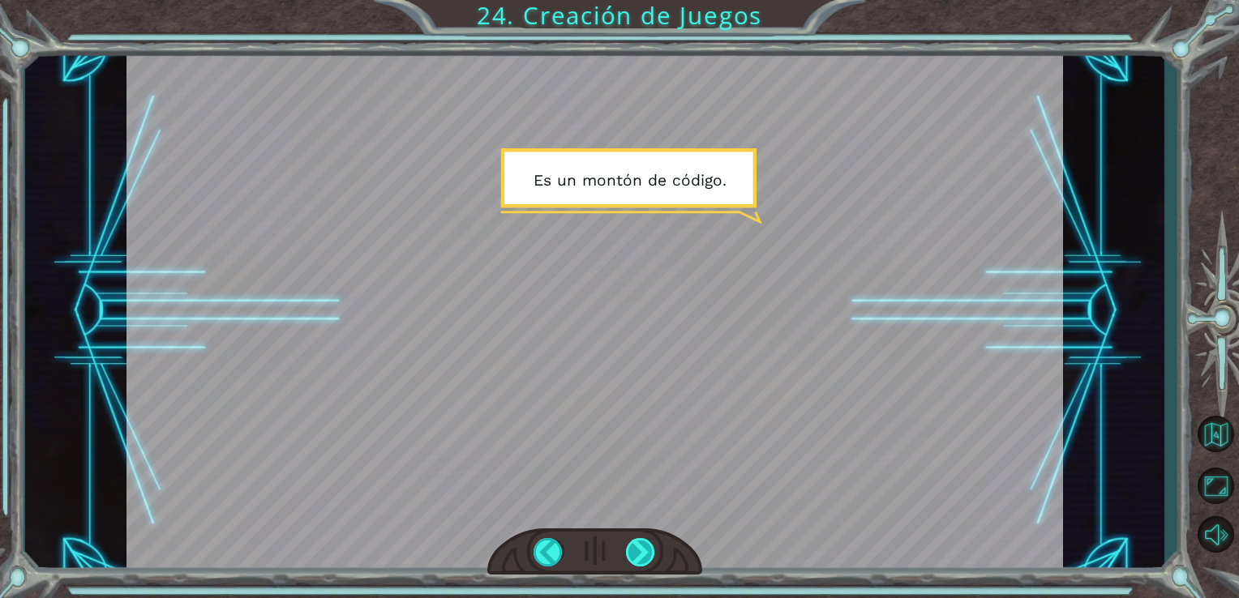
click at [633, 553] on div at bounding box center [641, 552] width 30 height 28
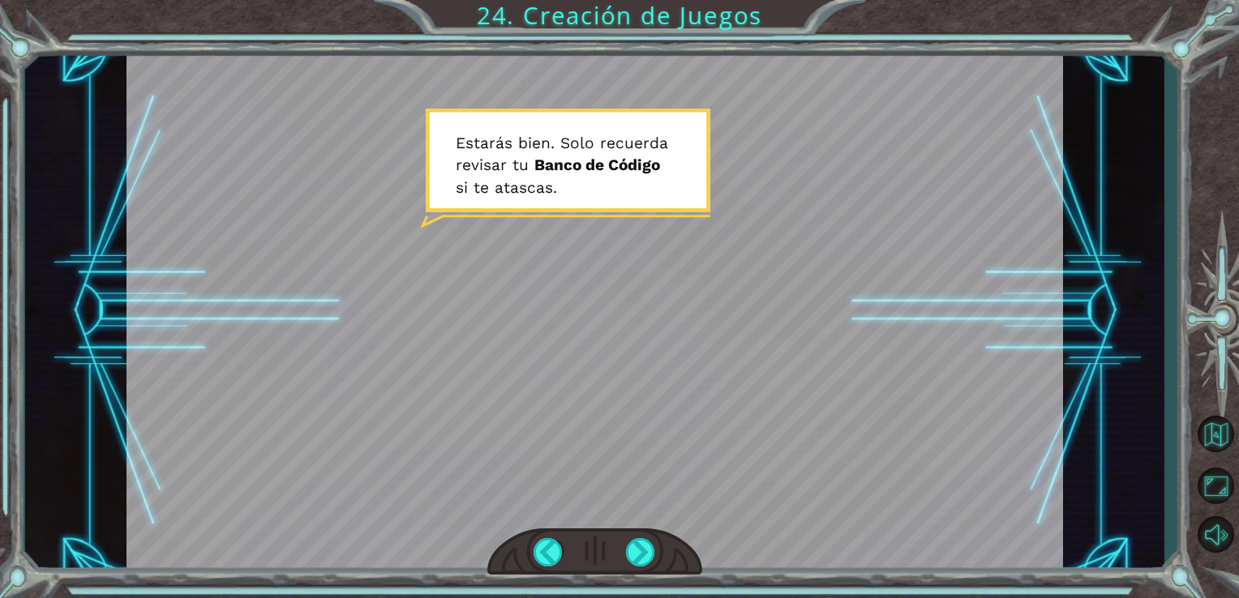
drag, startPoint x: 635, startPoint y: 558, endPoint x: 594, endPoint y: 443, distance: 122.3
click at [594, 443] on div at bounding box center [594, 311] width 937 height 527
click at [633, 524] on div at bounding box center [594, 311] width 937 height 527
click at [638, 533] on div at bounding box center [595, 552] width 216 height 47
click at [641, 555] on div at bounding box center [641, 552] width 30 height 28
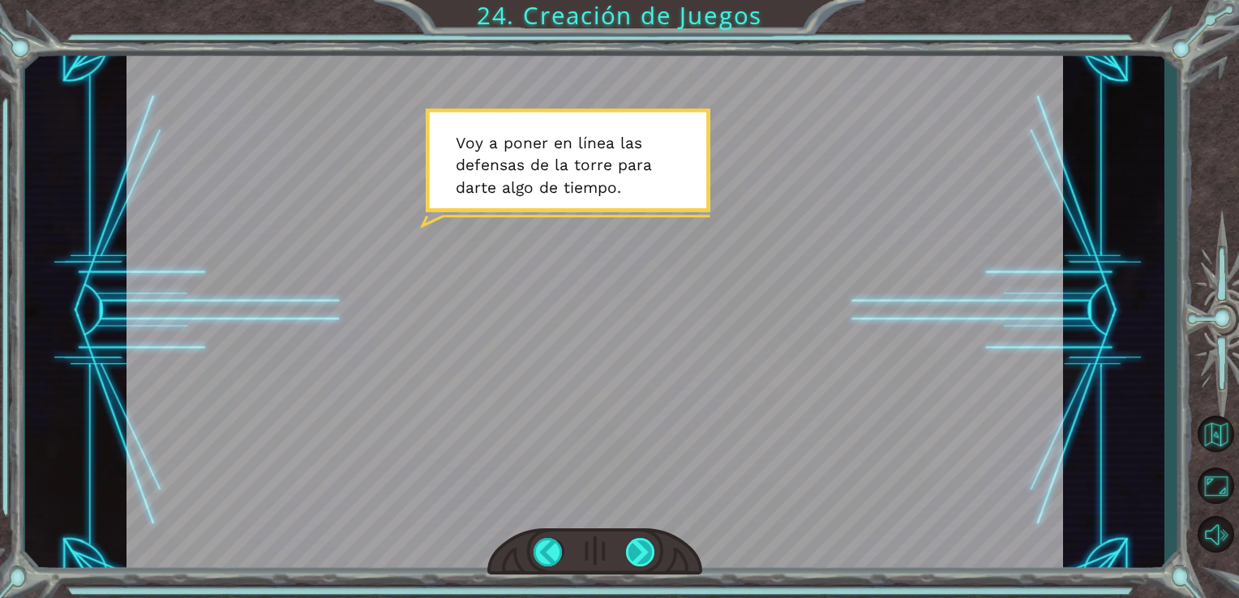
click at [632, 555] on div at bounding box center [641, 552] width 30 height 28
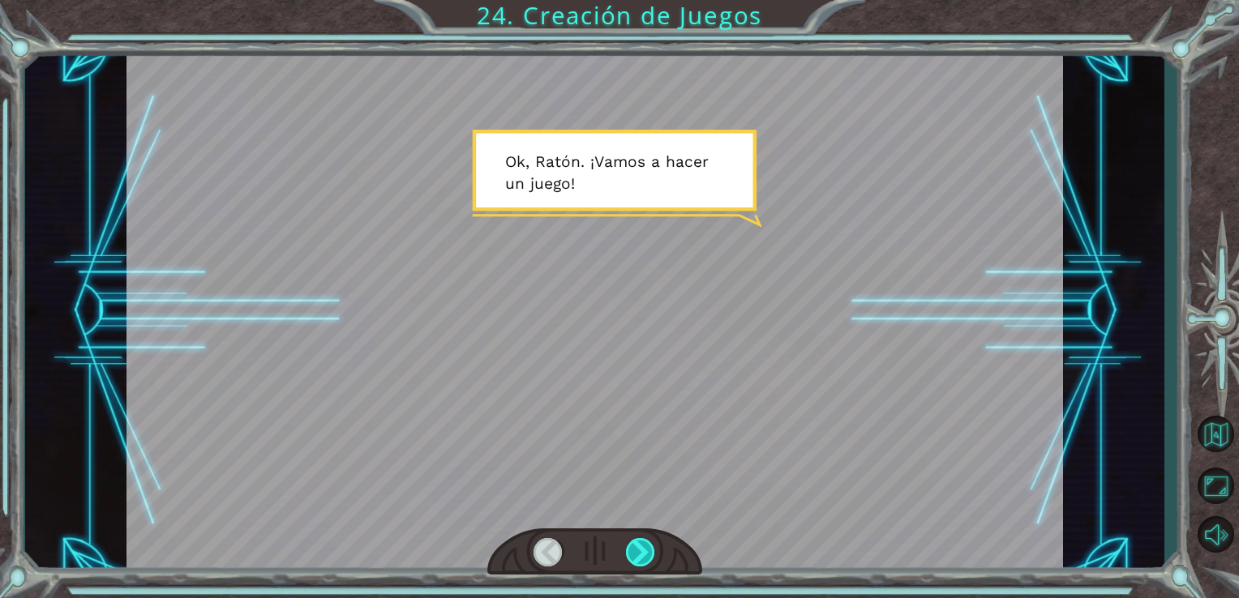
click at [644, 550] on div at bounding box center [641, 552] width 30 height 28
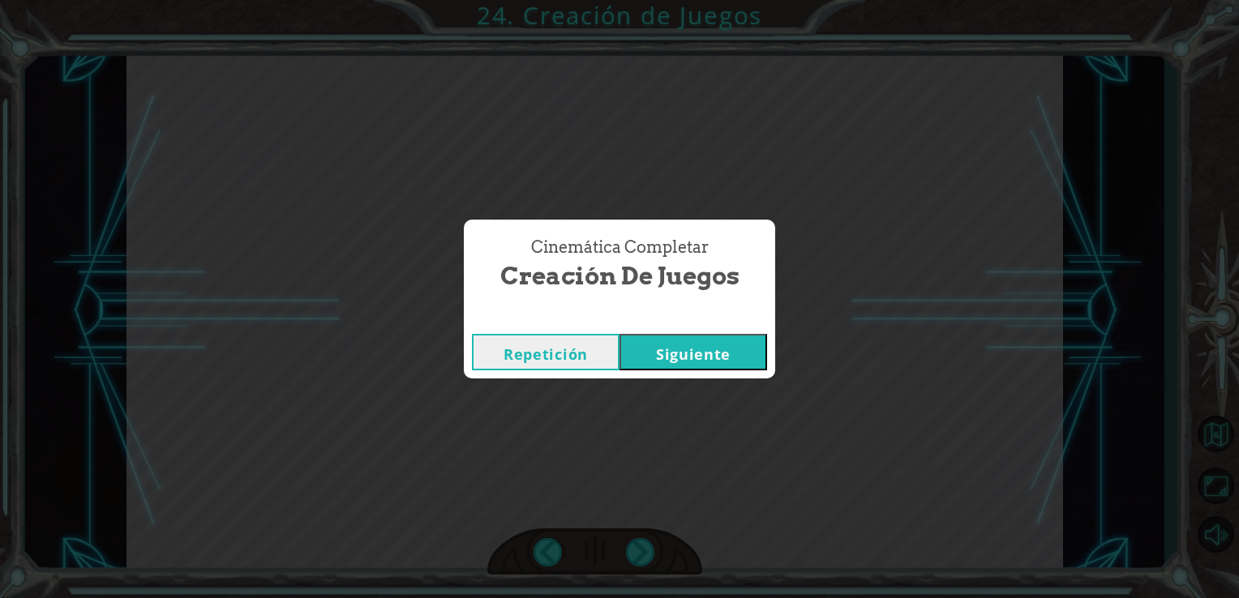
click at [690, 355] on button "Siguiente" at bounding box center [693, 352] width 148 height 36
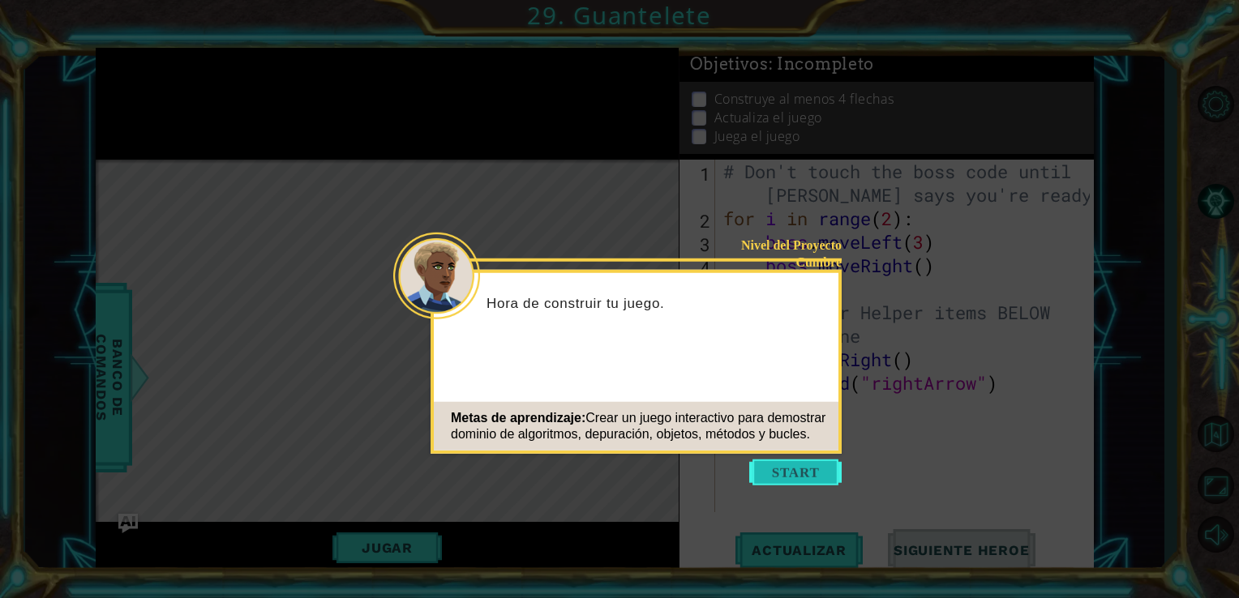
click at [781, 472] on button "Start" at bounding box center [795, 473] width 92 height 26
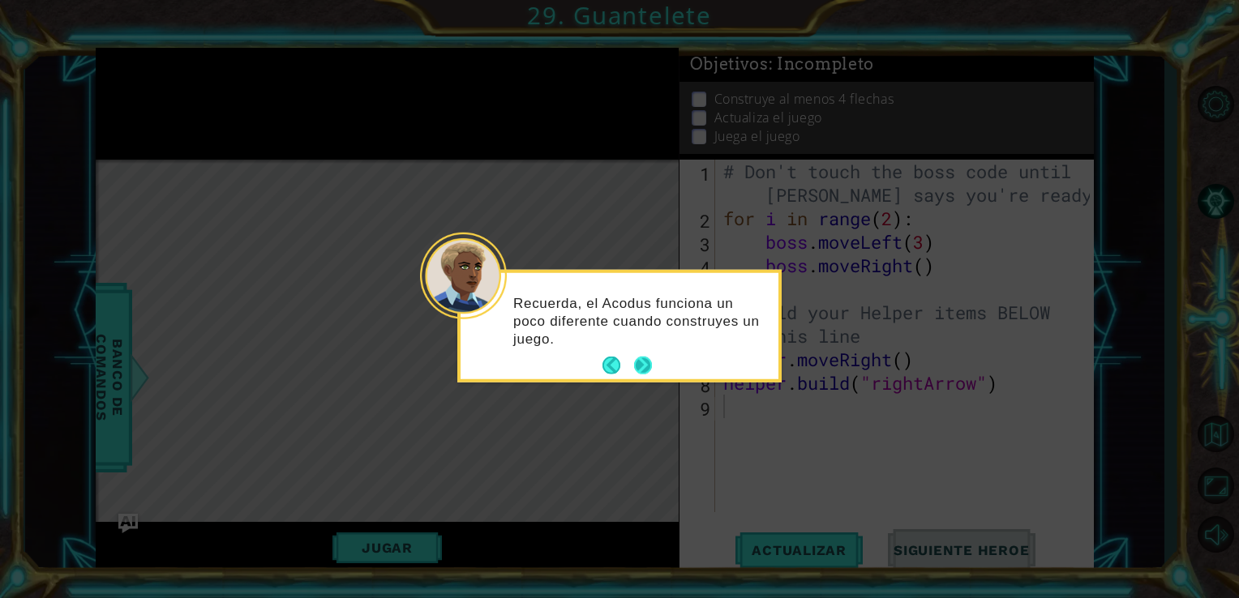
drag, startPoint x: 646, startPoint y: 360, endPoint x: 637, endPoint y: 361, distance: 9.0
click at [637, 361] on button "Next" at bounding box center [643, 366] width 18 height 18
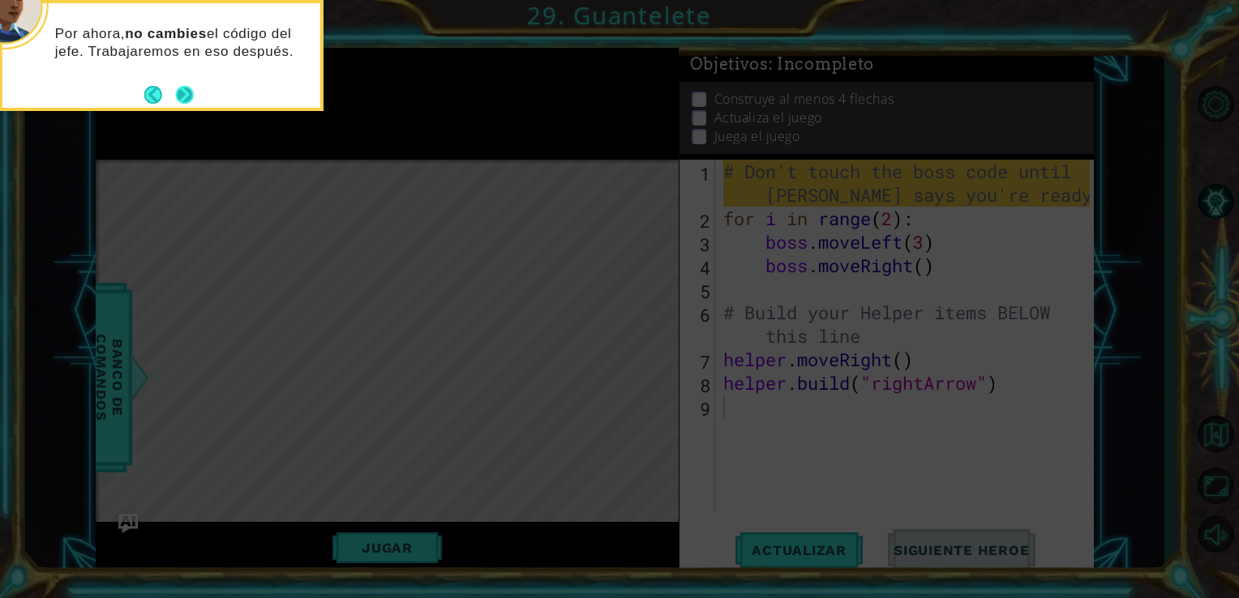
click at [182, 89] on button "Next" at bounding box center [185, 95] width 18 height 18
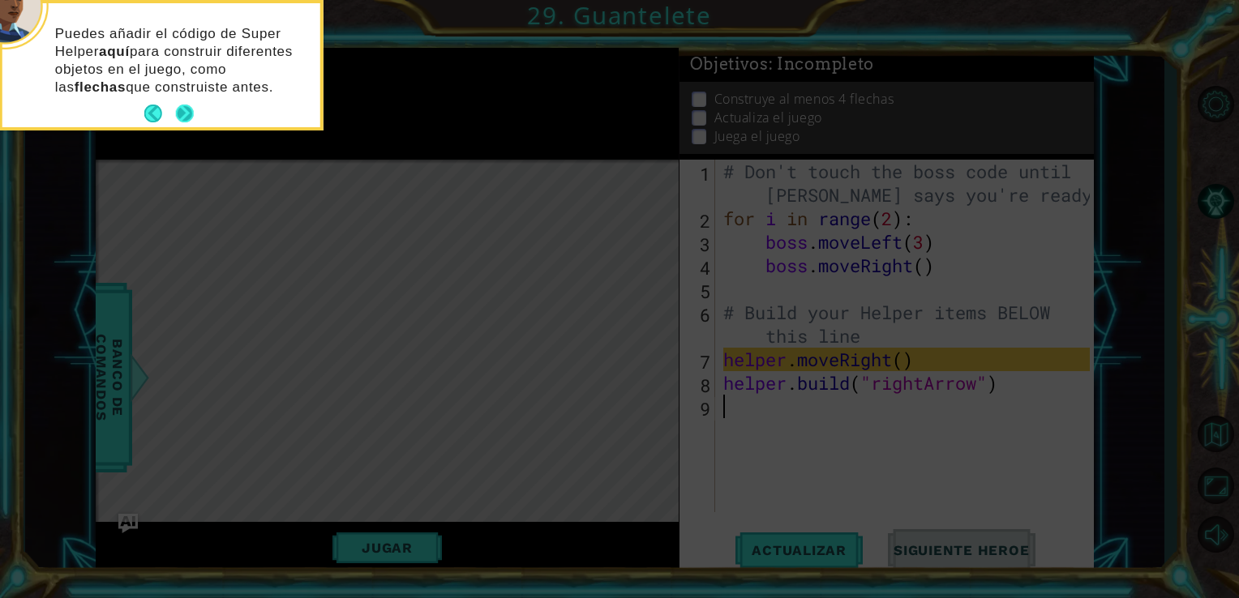
click at [186, 108] on button "Next" at bounding box center [185, 114] width 18 height 18
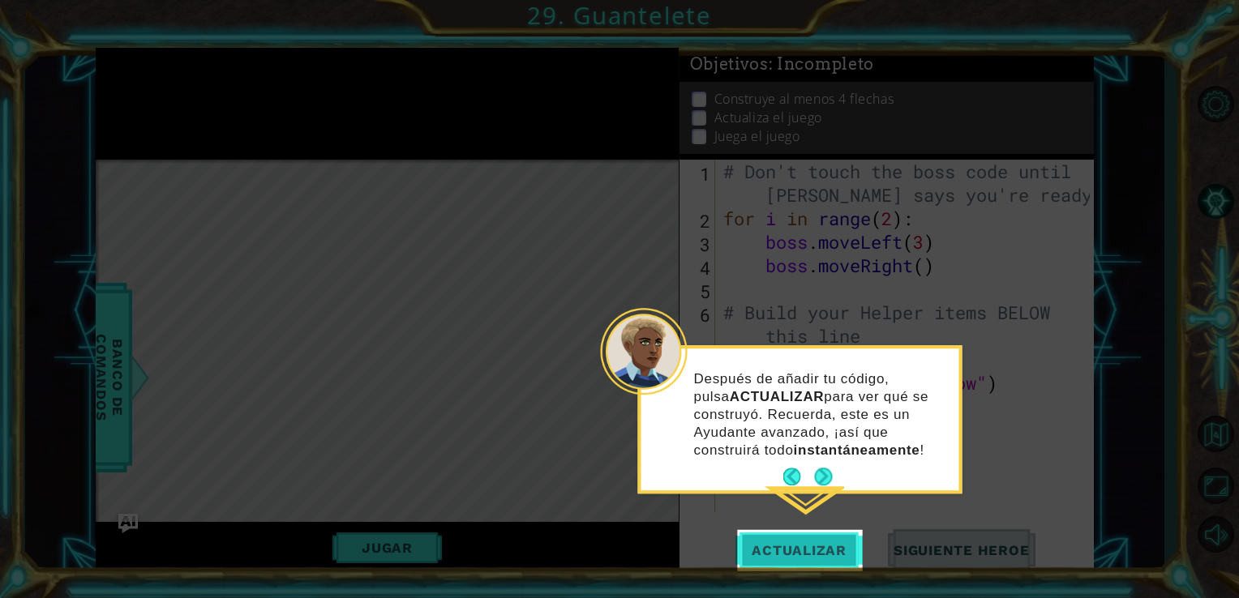
click at [774, 547] on span "Actualizar" at bounding box center [798, 550] width 127 height 16
click at [782, 535] on button "Actualizar" at bounding box center [798, 549] width 127 height 41
click at [785, 550] on span "Actualizar" at bounding box center [798, 550] width 127 height 16
click at [817, 474] on button "Next" at bounding box center [823, 477] width 18 height 18
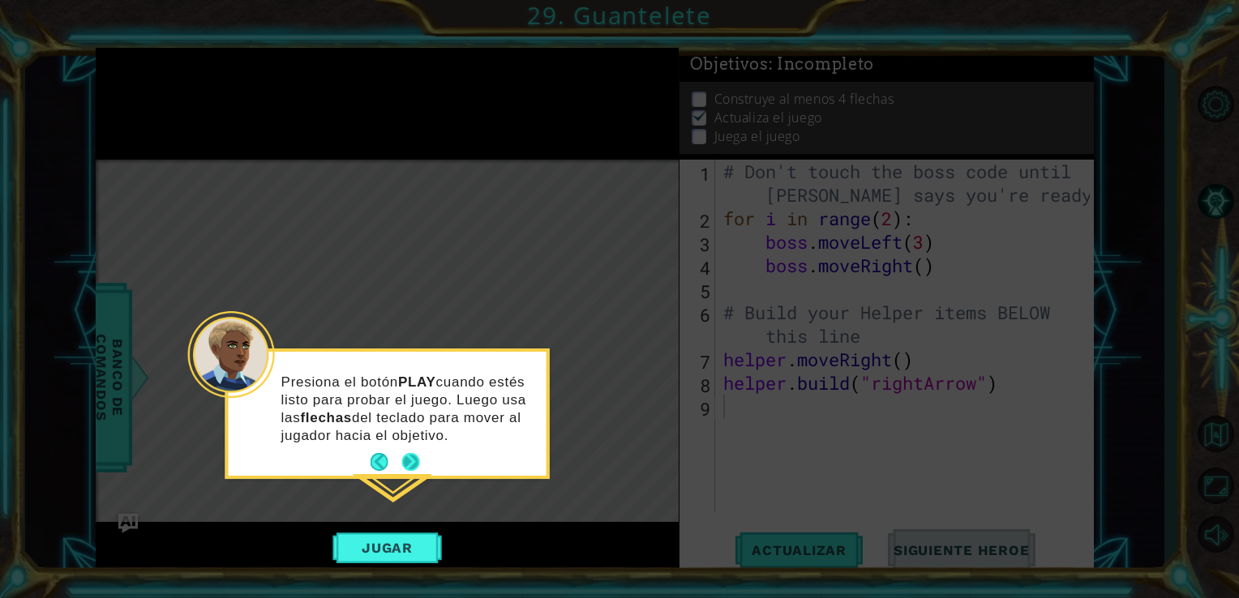
click at [410, 465] on button "Next" at bounding box center [410, 462] width 19 height 19
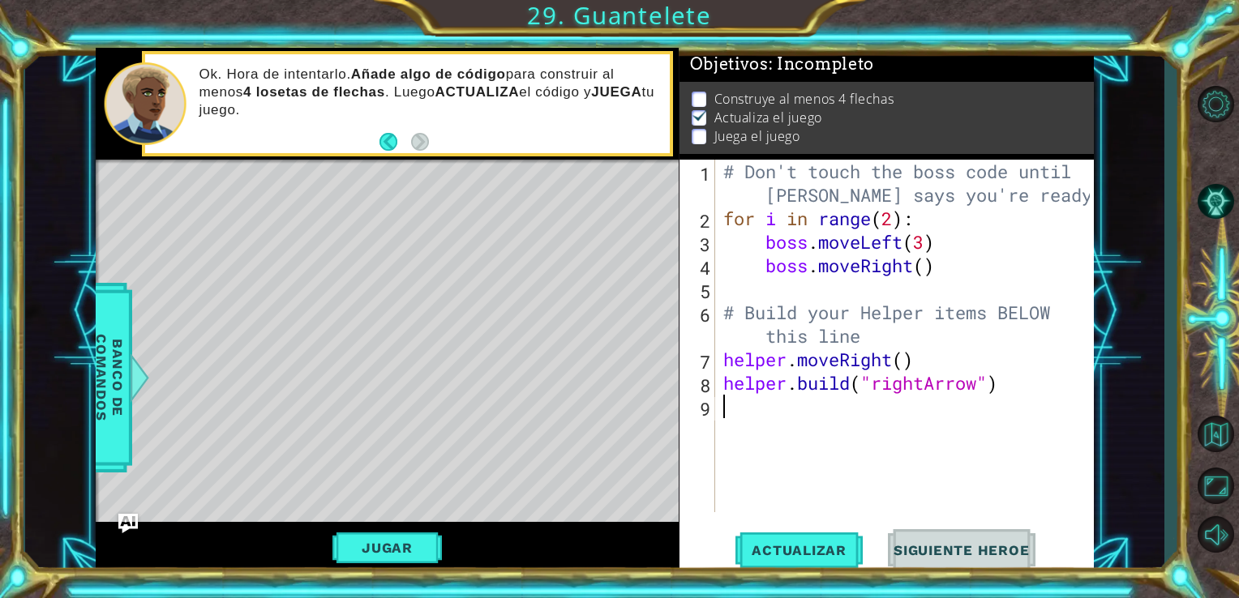
click at [909, 371] on div "# Don't touch the boss code until [PERSON_NAME] says you're ready! for i in ran…" at bounding box center [909, 371] width 379 height 423
type textarea "helper.moveRight(5)"
click at [805, 422] on div "# Don't touch the boss code until [PERSON_NAME] says you're ready! for i in ran…" at bounding box center [909, 371] width 379 height 423
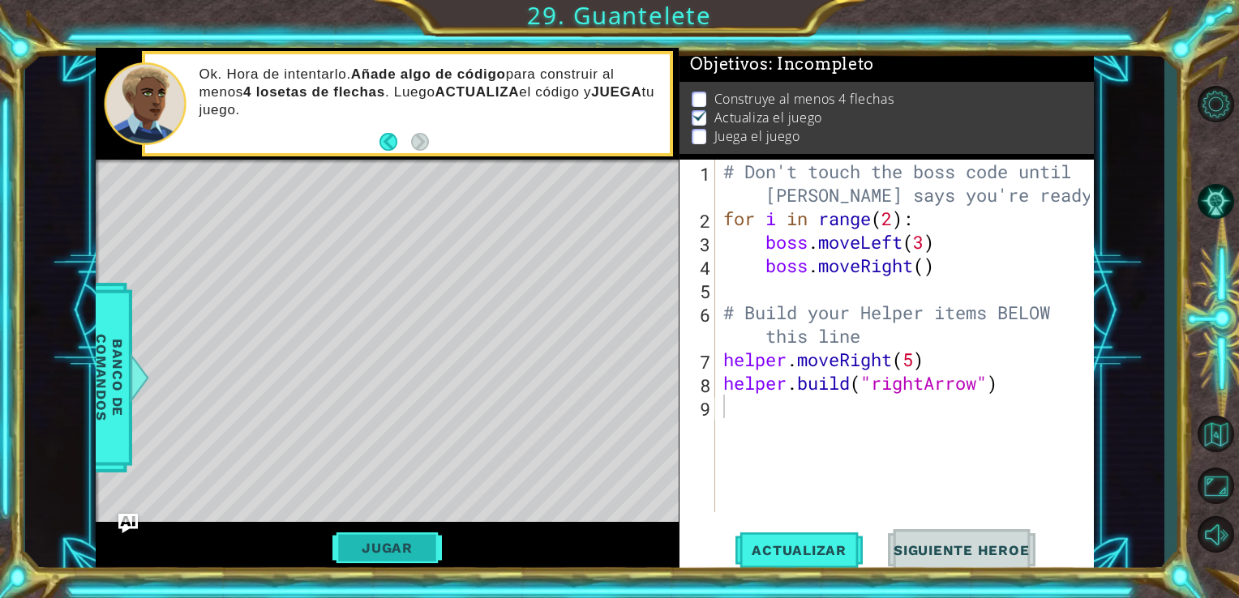
click at [387, 539] on button "Jugar" at bounding box center [386, 548] width 109 height 31
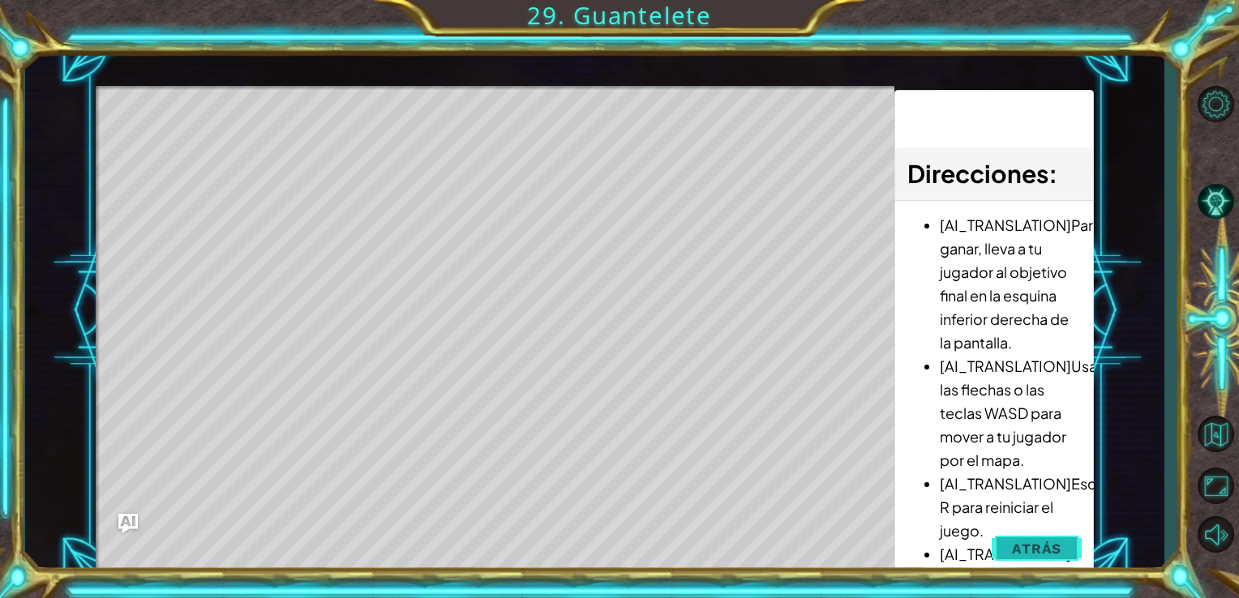
click at [1039, 545] on span "Atrás" at bounding box center [1036, 549] width 49 height 16
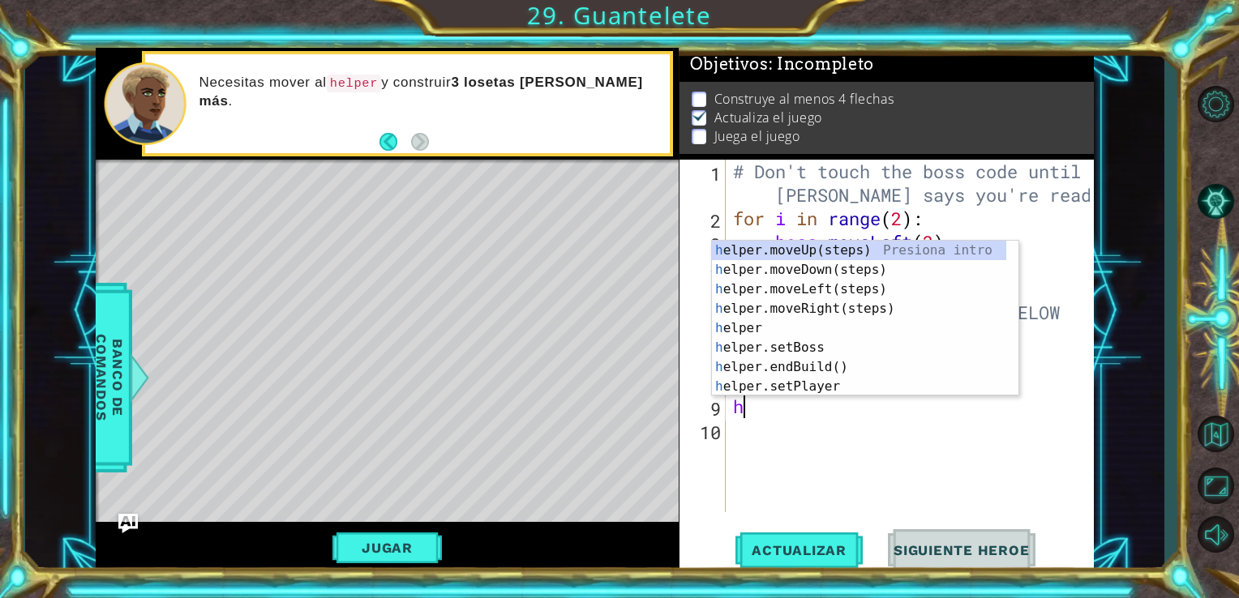
type textarea "he"
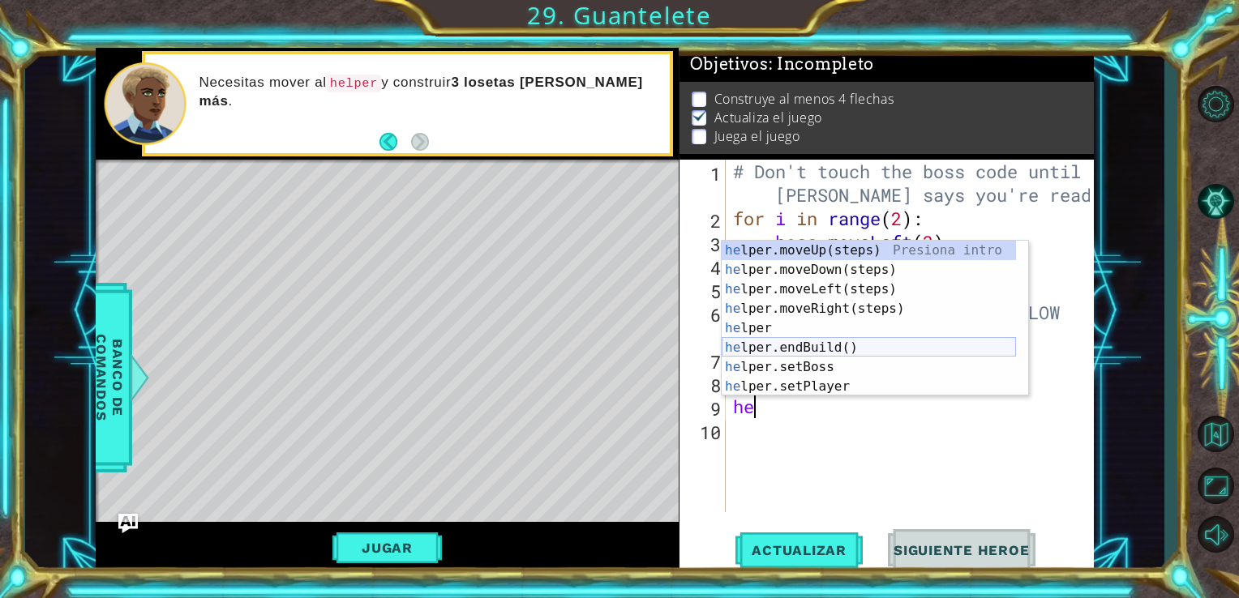
click at [808, 346] on div "he lper.moveUp(steps) Presiona intro he lper.moveDown(steps) Presiona intro he …" at bounding box center [869, 338] width 294 height 195
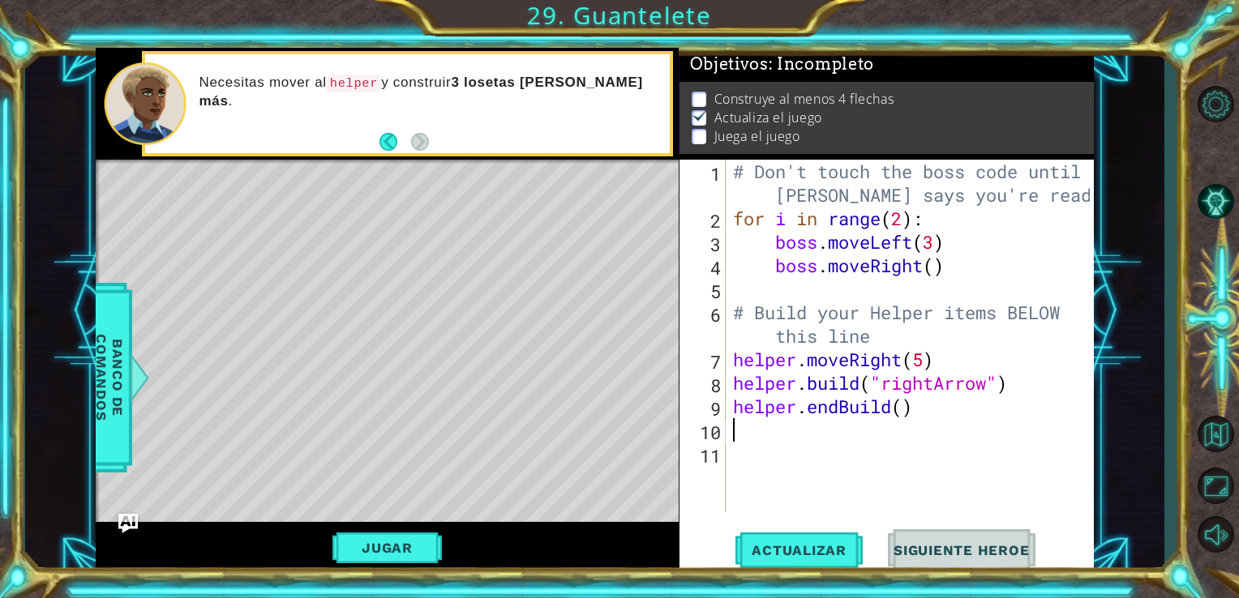
click at [906, 413] on div "# Don't touch the boss code until [PERSON_NAME] says you're ready! for i in ran…" at bounding box center [914, 371] width 369 height 423
click at [804, 545] on span "Actualizar" at bounding box center [798, 550] width 127 height 16
click at [415, 546] on button "Jugar" at bounding box center [386, 548] width 109 height 31
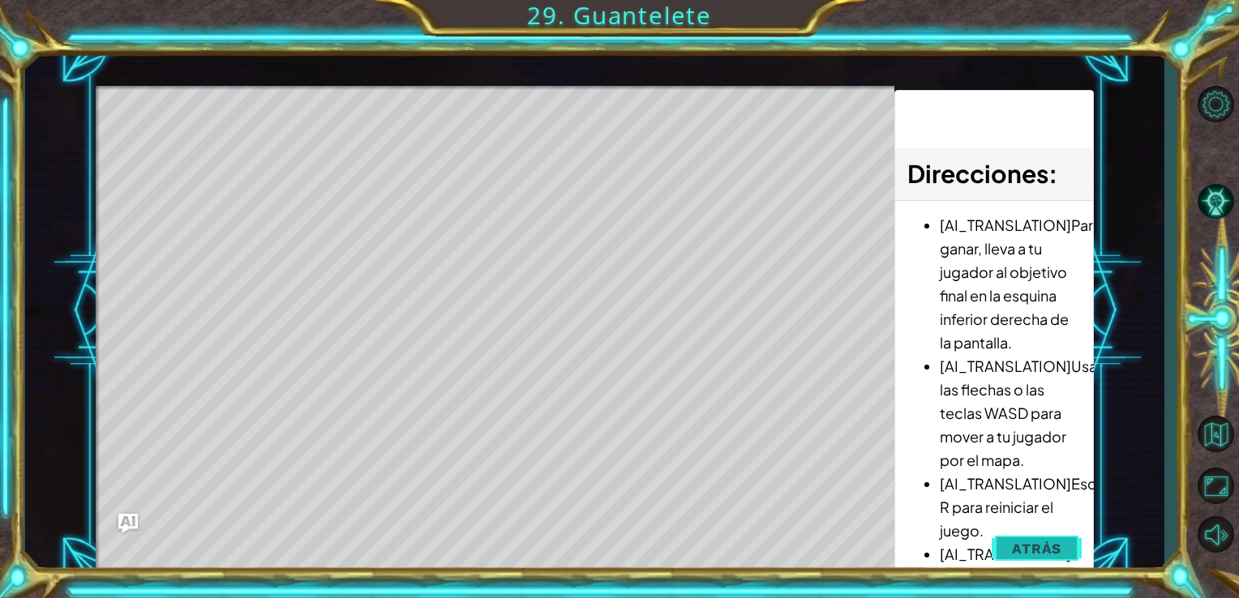
click at [1050, 550] on span "Atrás" at bounding box center [1036, 549] width 49 height 16
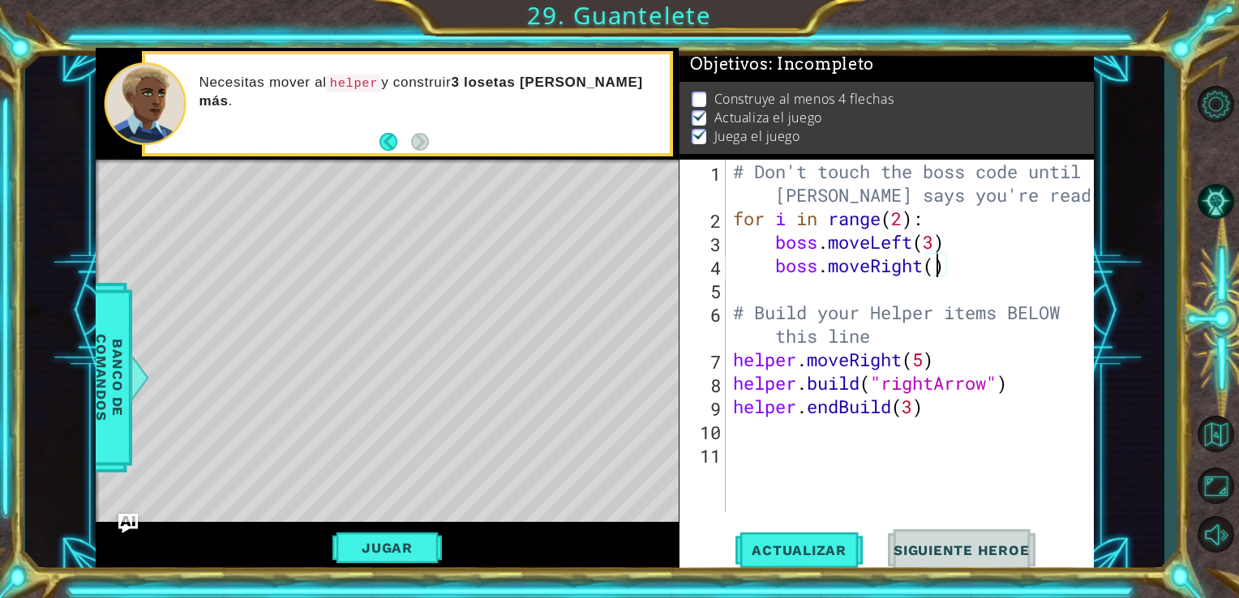
click at [936, 267] on div "# Don't touch the boss code until [PERSON_NAME] says you're ready! for i in ran…" at bounding box center [914, 371] width 369 height 423
type textarea "boss.moveRight(3)"
click at [772, 553] on span "Actualizar" at bounding box center [798, 550] width 127 height 16
